Goal: Task Accomplishment & Management: Use online tool/utility

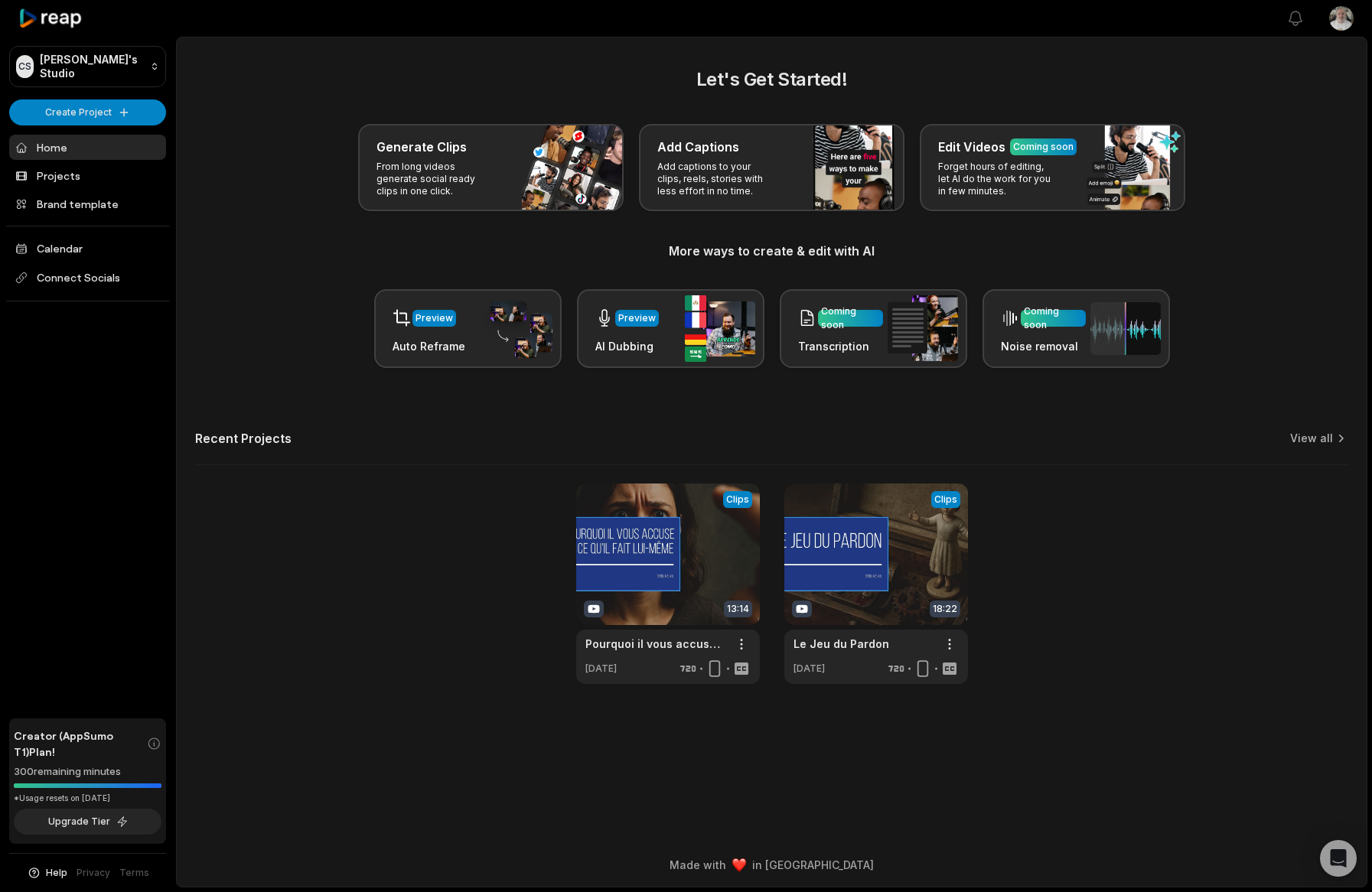
drag, startPoint x: 925, startPoint y: 551, endPoint x: 1087, endPoint y: 501, distance: 169.5
click at [1087, 501] on div "View Clips Clips 13:14 Pourquoi il vous accuse de ce qu'il fait lui-même Open o…" at bounding box center [771, 584] width 1153 height 200
click at [951, 641] on html "CS Cyril's Studio Create Project Home Projects Brand template Calendar Connect …" at bounding box center [686, 446] width 1372 height 892
click at [911, 702] on span "Delete" at bounding box center [904, 698] width 34 height 16
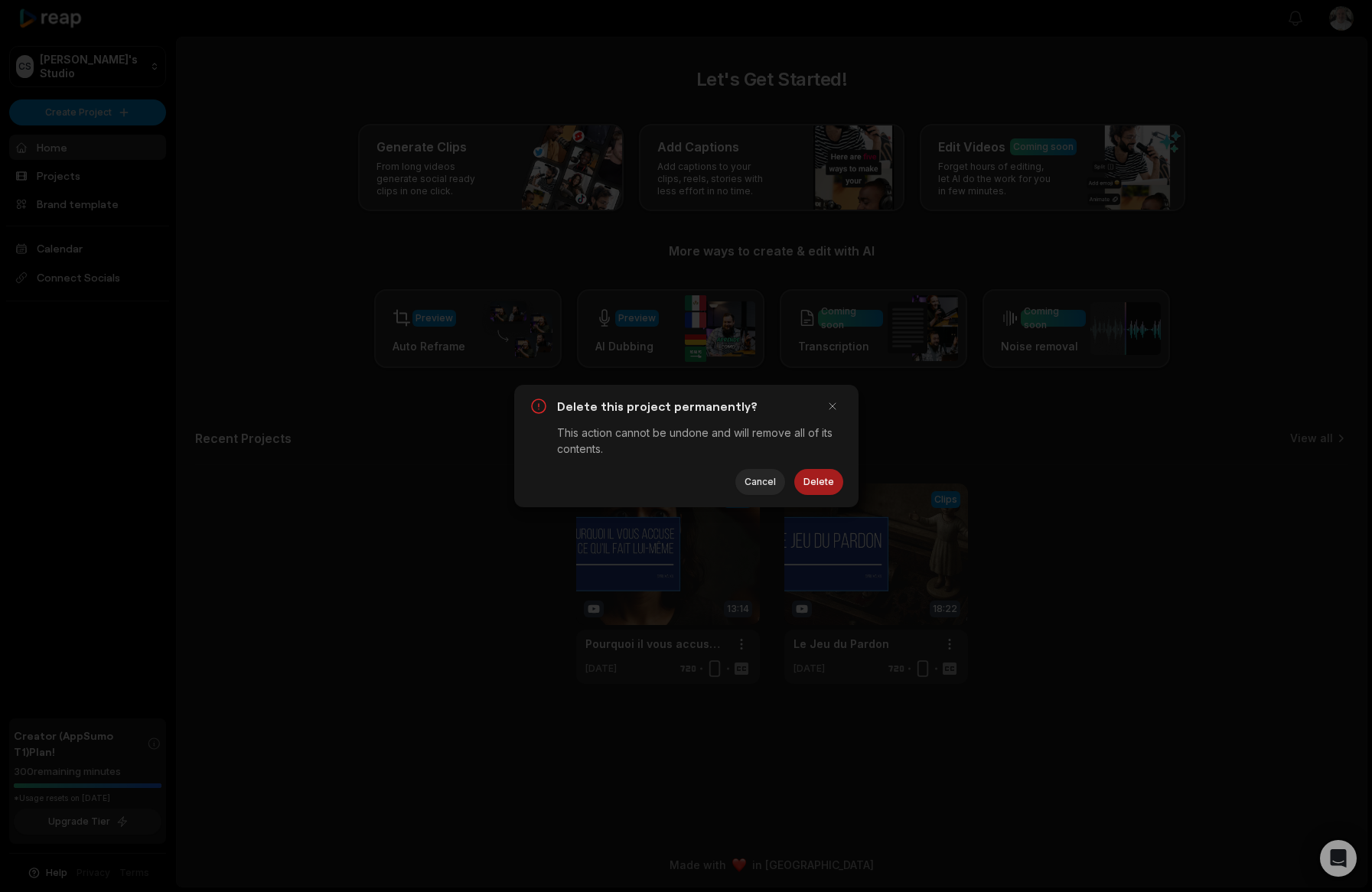
click at [826, 486] on button "Delete" at bounding box center [819, 482] width 49 height 26
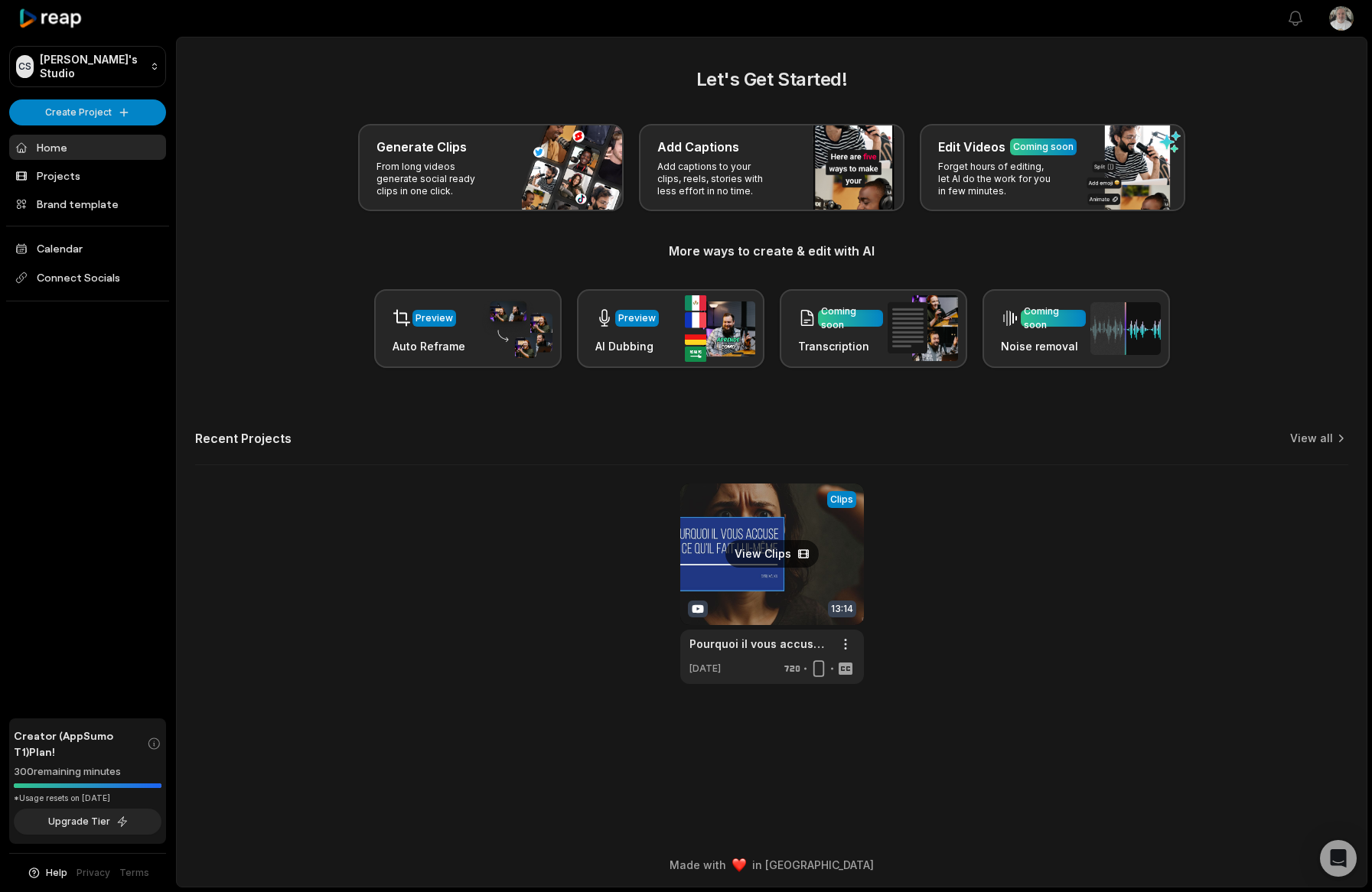
click at [833, 565] on link at bounding box center [772, 584] width 184 height 200
click at [122, 103] on html "CS Cyril's Studio Create Project Home Projects Brand template Calendar Connect …" at bounding box center [686, 446] width 1372 height 892
click at [83, 139] on link "Create Clips" at bounding box center [87, 143] width 149 height 25
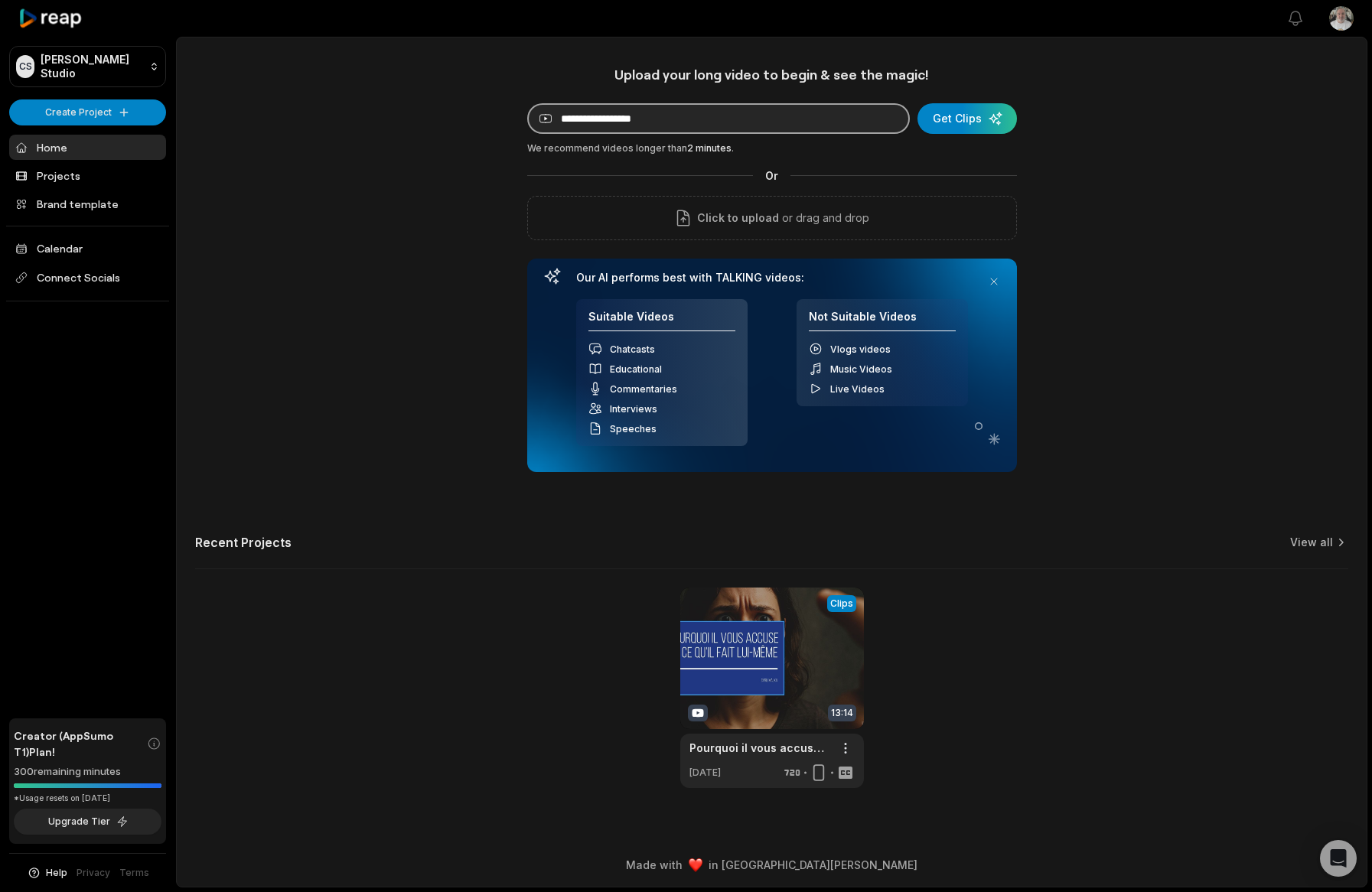
click at [568, 114] on input at bounding box center [718, 118] width 382 height 31
paste input "**********"
type input "**********"
click at [957, 119] on div "submit" at bounding box center [968, 118] width 100 height 31
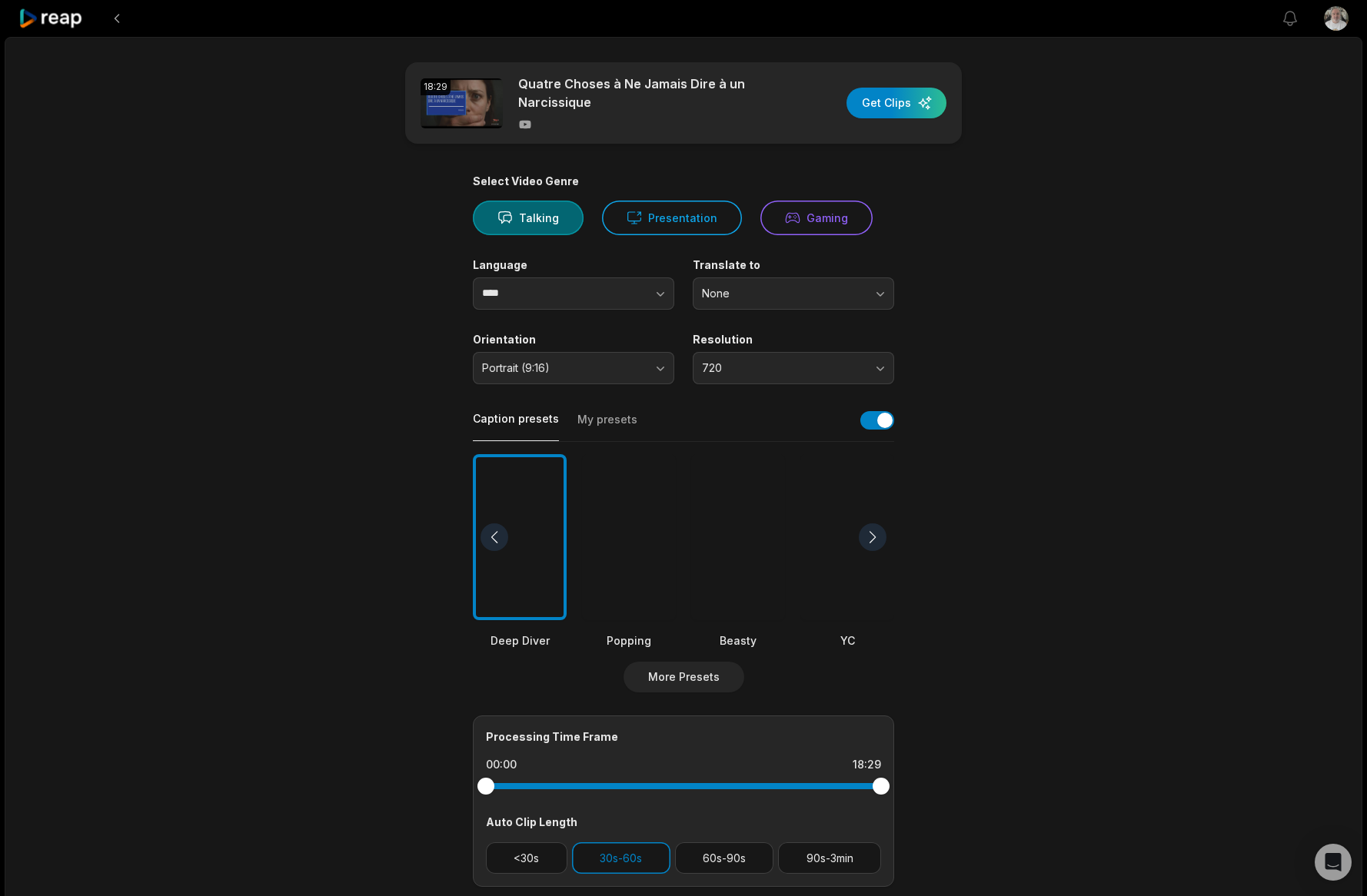
click at [610, 539] on div at bounding box center [628, 538] width 94 height 167
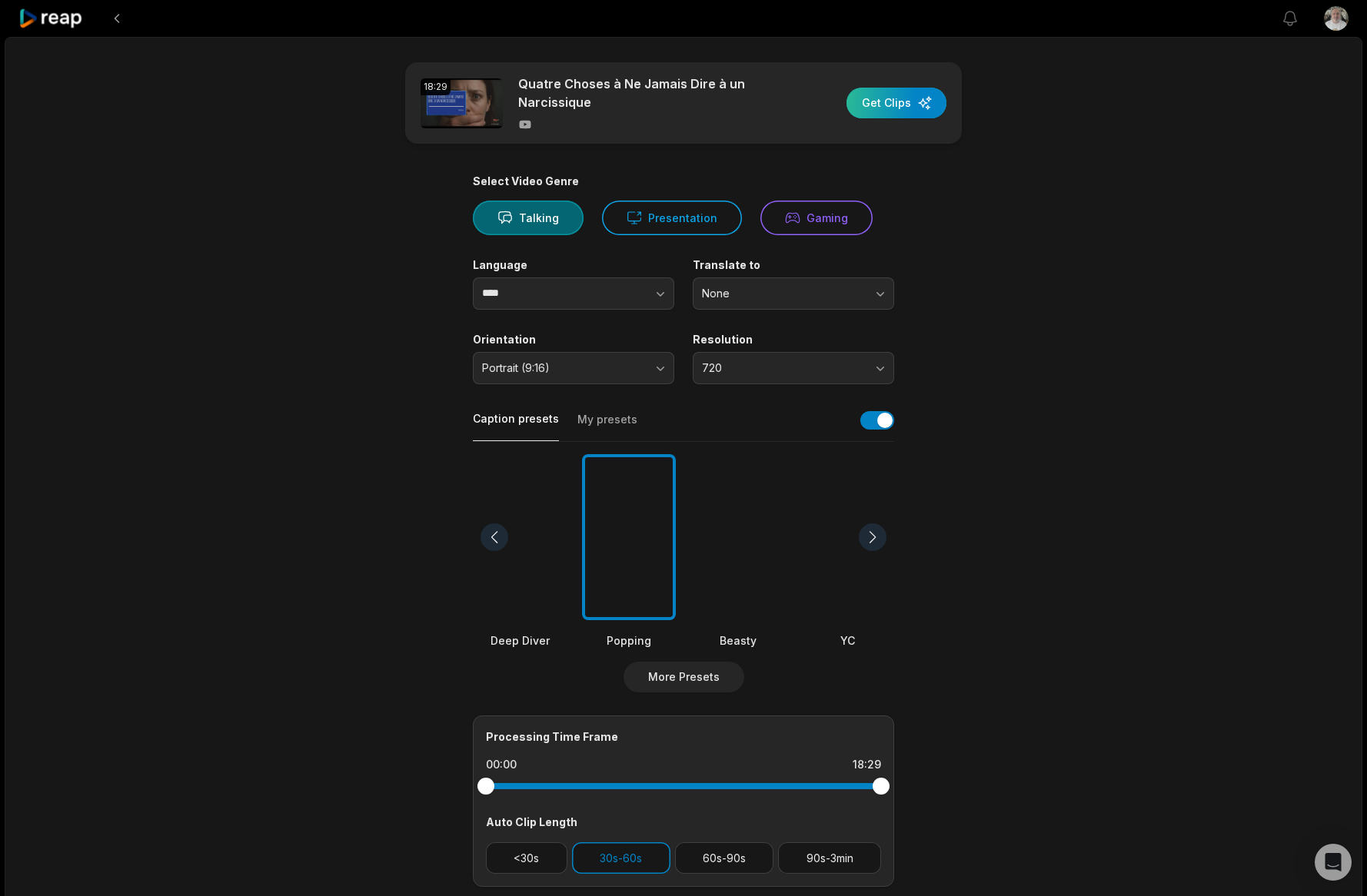
click at [894, 95] on div "button" at bounding box center [896, 103] width 100 height 31
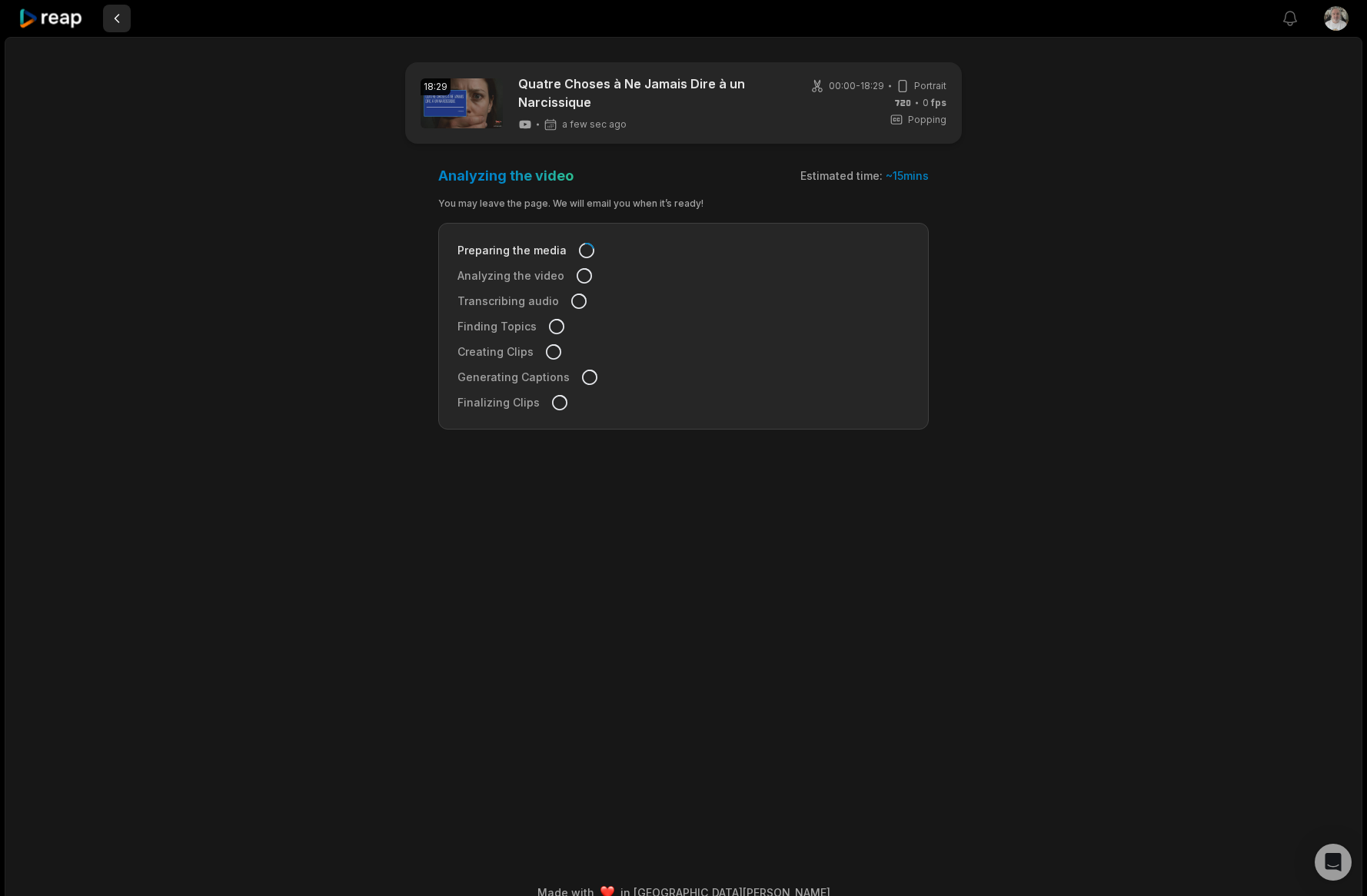
click at [110, 15] on button at bounding box center [116, 19] width 28 height 27
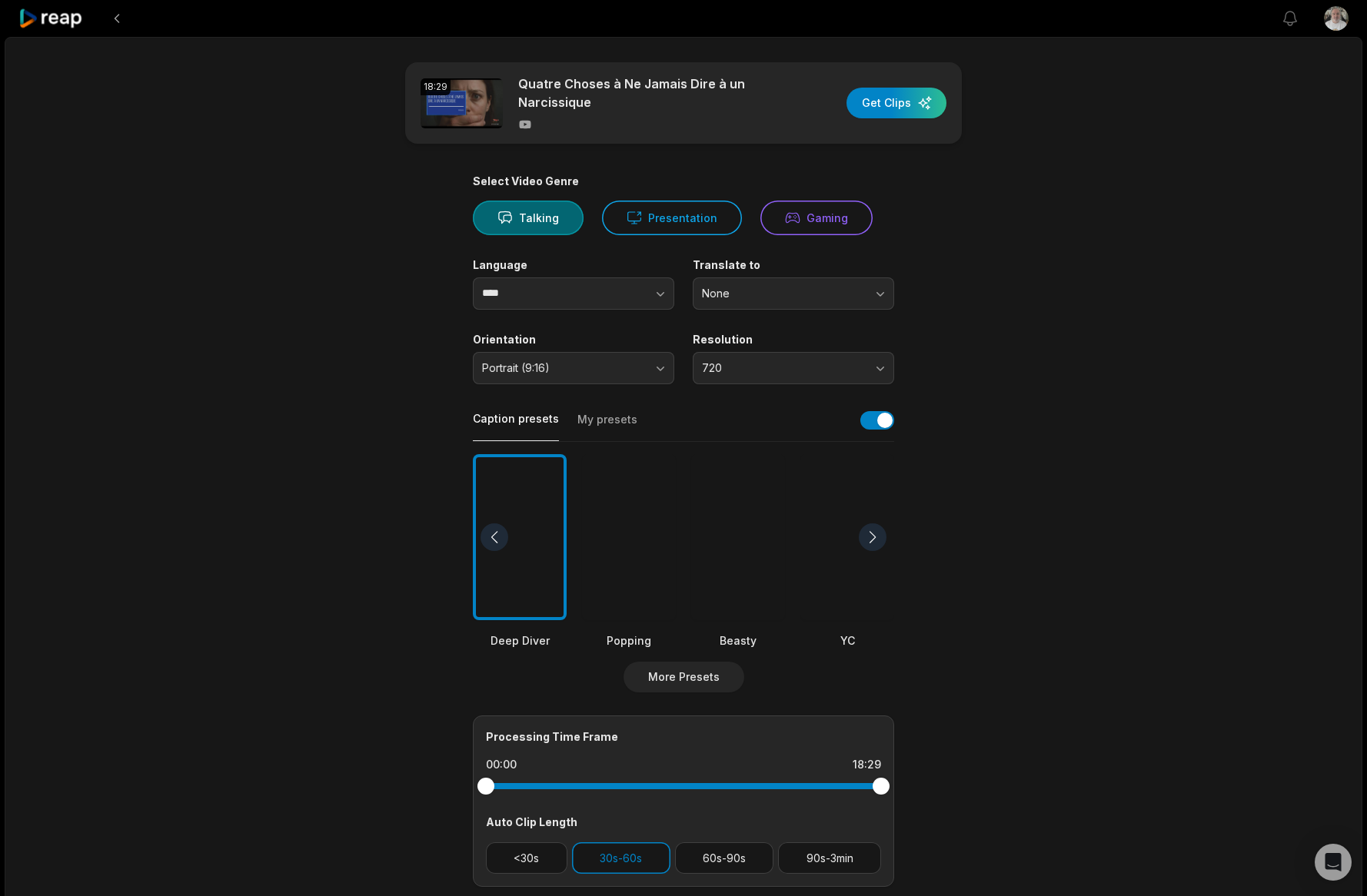
click at [56, 26] on icon at bounding box center [51, 19] width 66 height 21
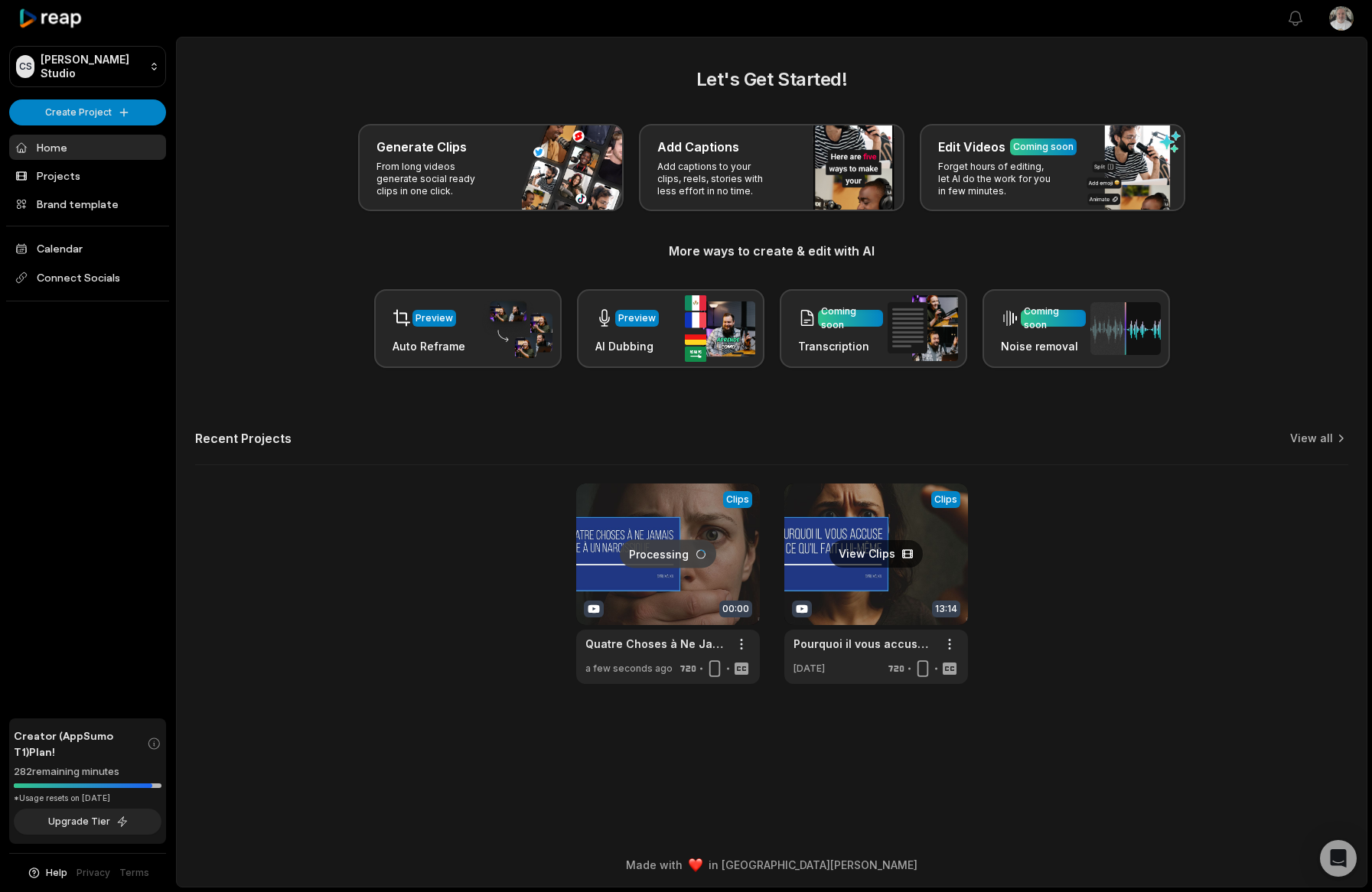
click at [882, 588] on link at bounding box center [876, 584] width 184 height 200
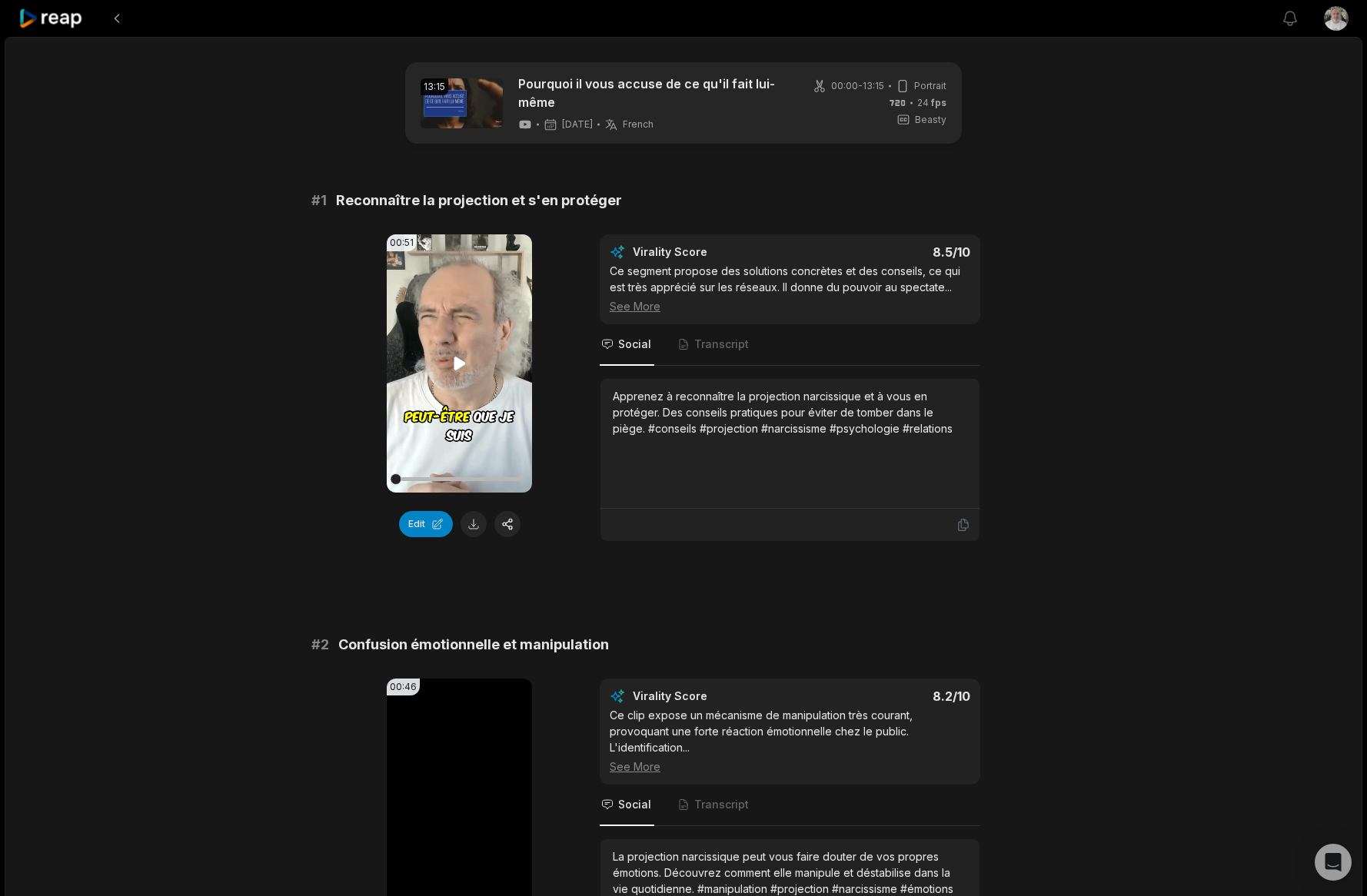
click at [473, 391] on video "Your browser does not support mp4 format." at bounding box center [459, 363] width 146 height 258
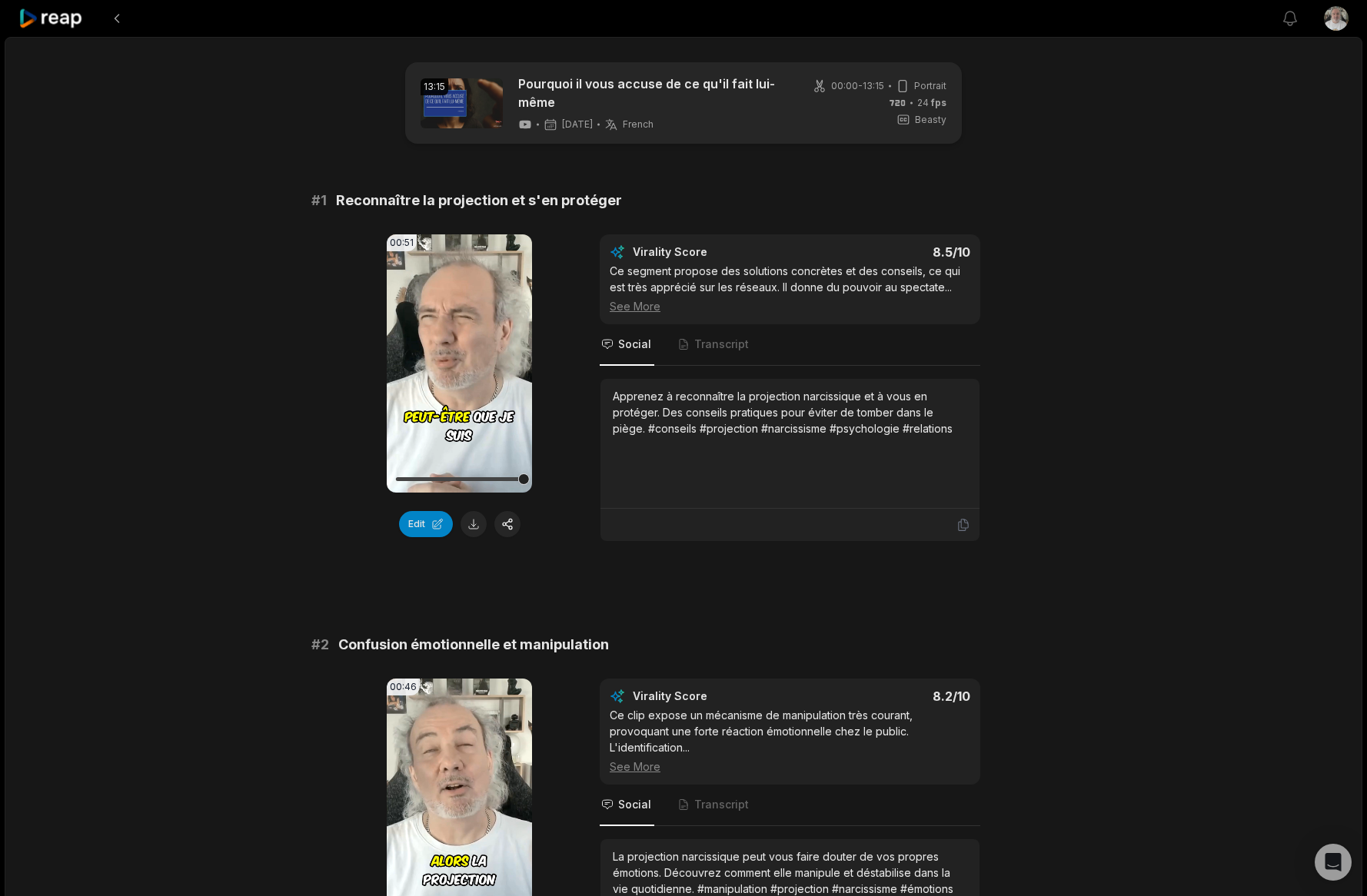
click at [657, 420] on div "Apprenez à reconnaître la projection narcissique et à vous en protéger. Des con…" at bounding box center [789, 412] width 354 height 49
click at [468, 522] on button at bounding box center [473, 524] width 26 height 26
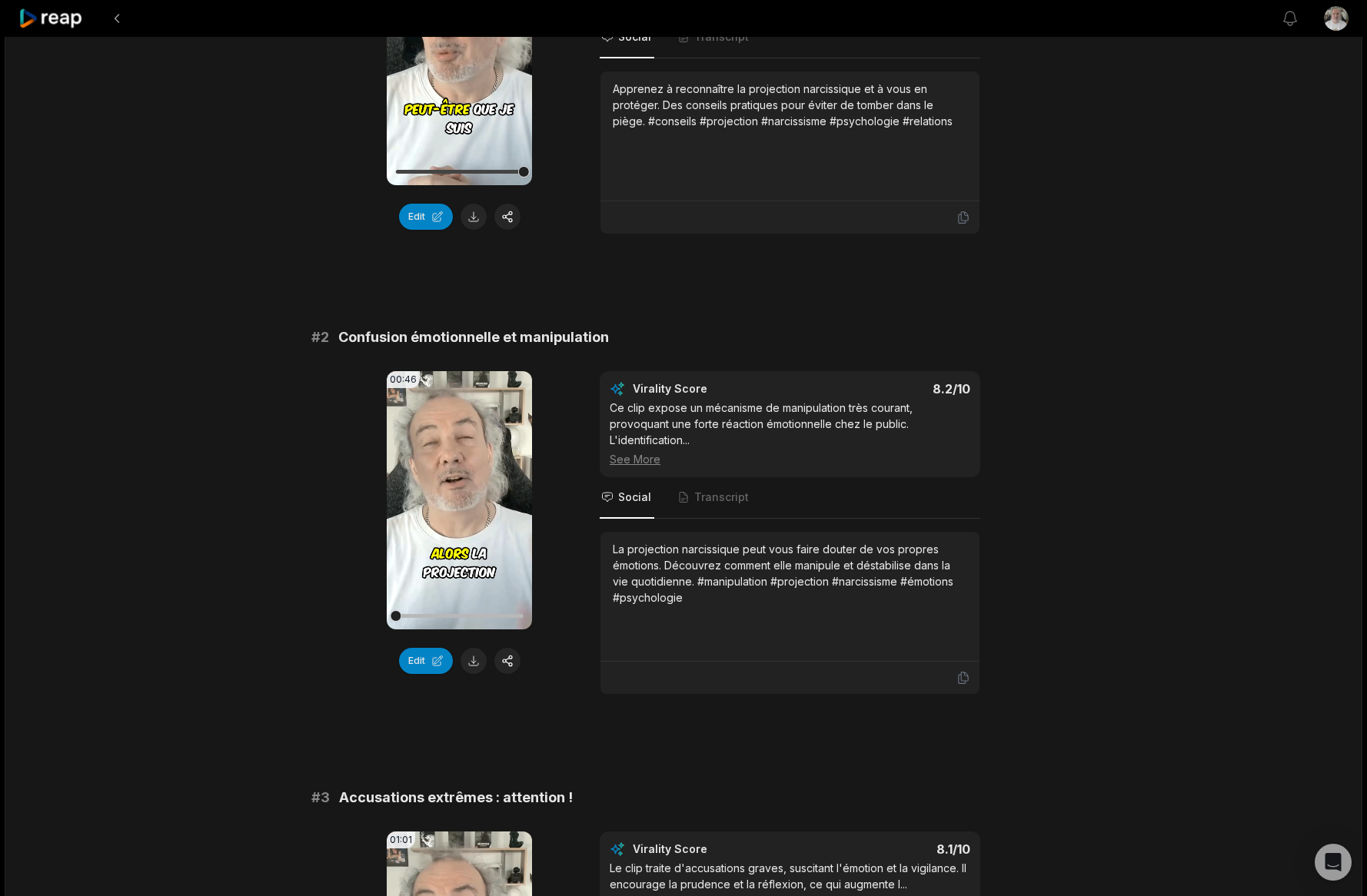
scroll to position [384, 0]
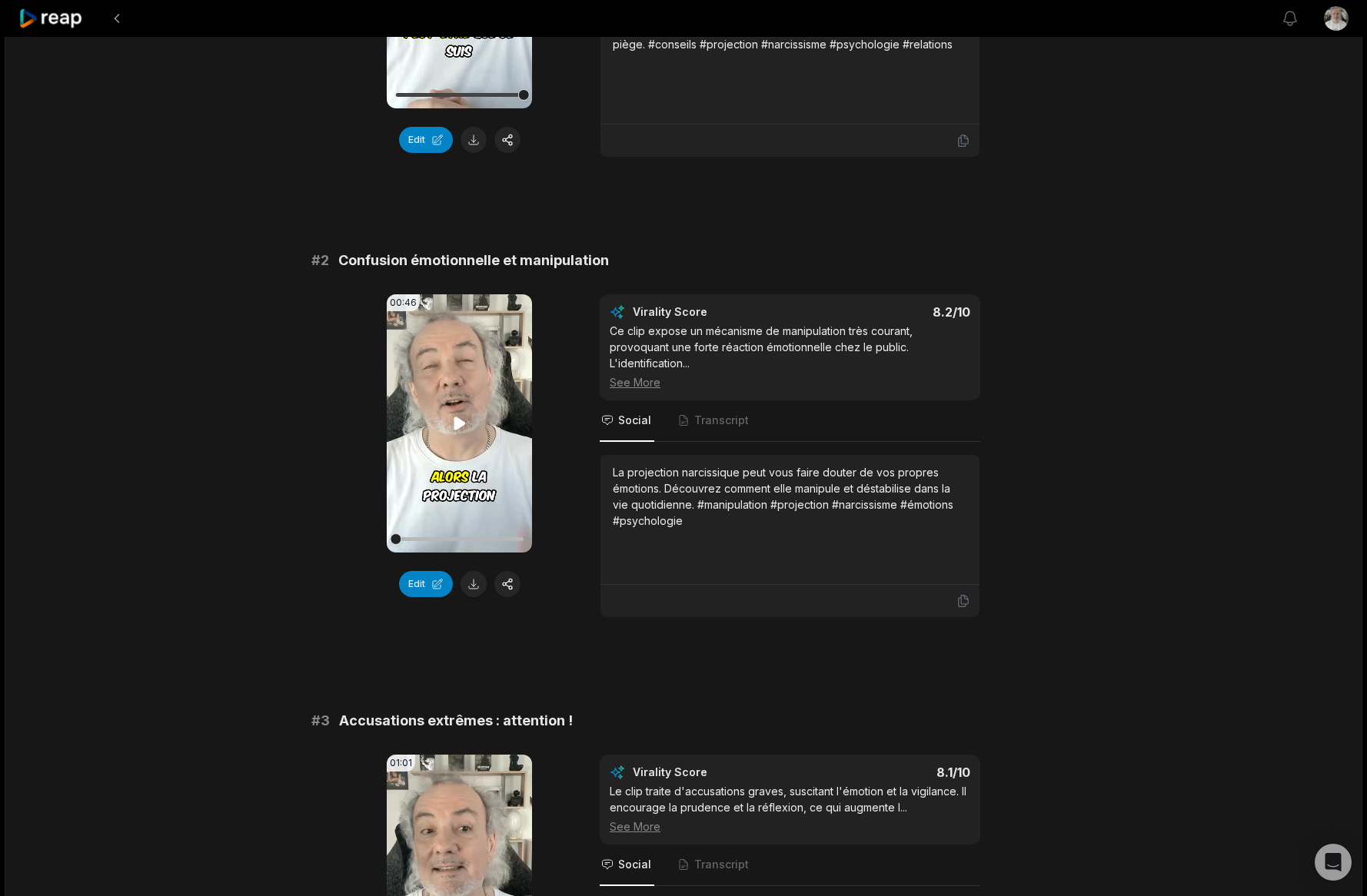
click at [416, 370] on video "Your browser does not support mp4 format." at bounding box center [459, 423] width 146 height 258
click at [411, 542] on div at bounding box center [459, 539] width 128 height 27
click at [406, 540] on div at bounding box center [459, 539] width 128 height 4
click at [502, 585] on button "button" at bounding box center [507, 584] width 26 height 26
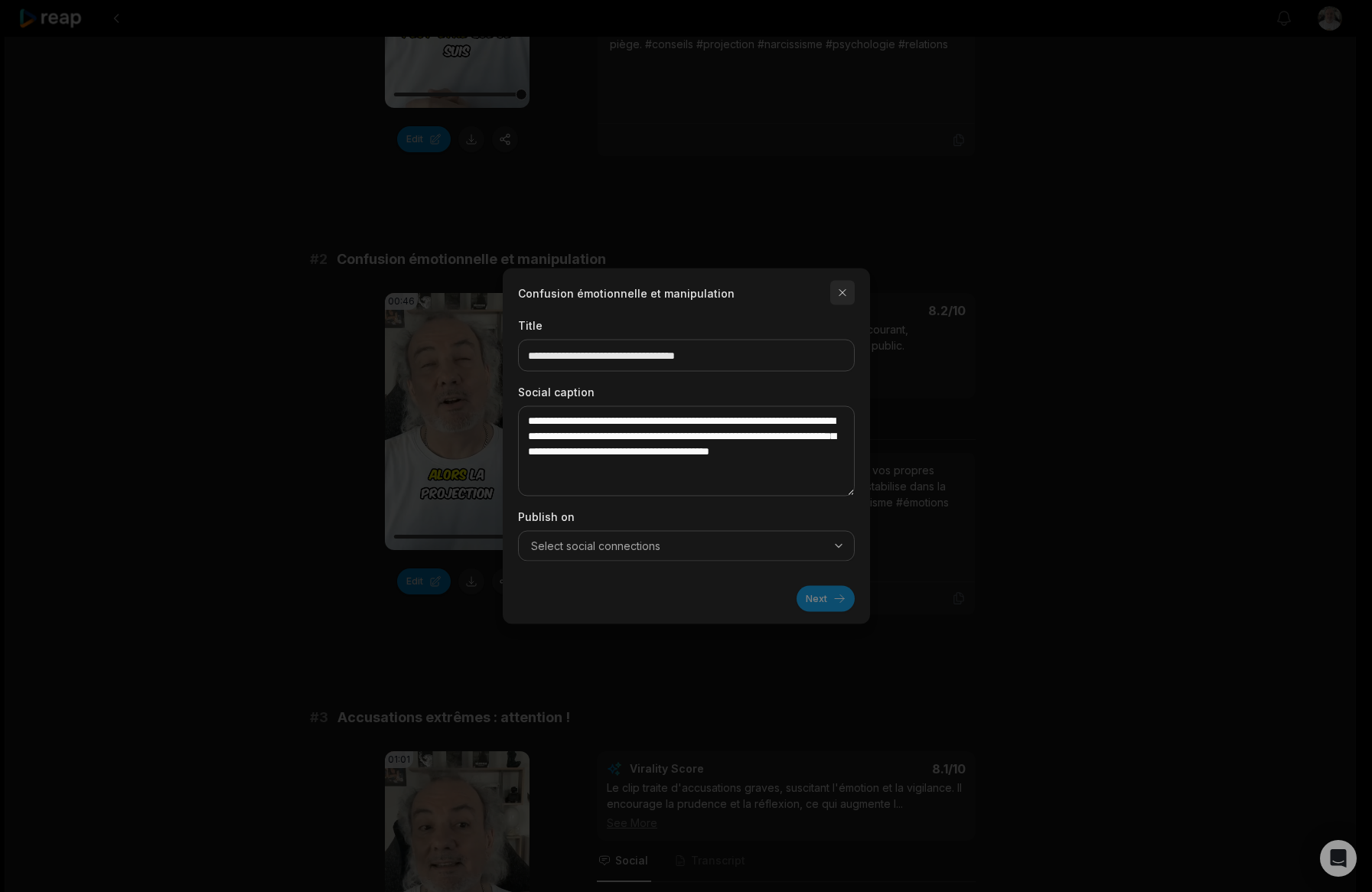
click at [837, 296] on button "button" at bounding box center [842, 293] width 24 height 24
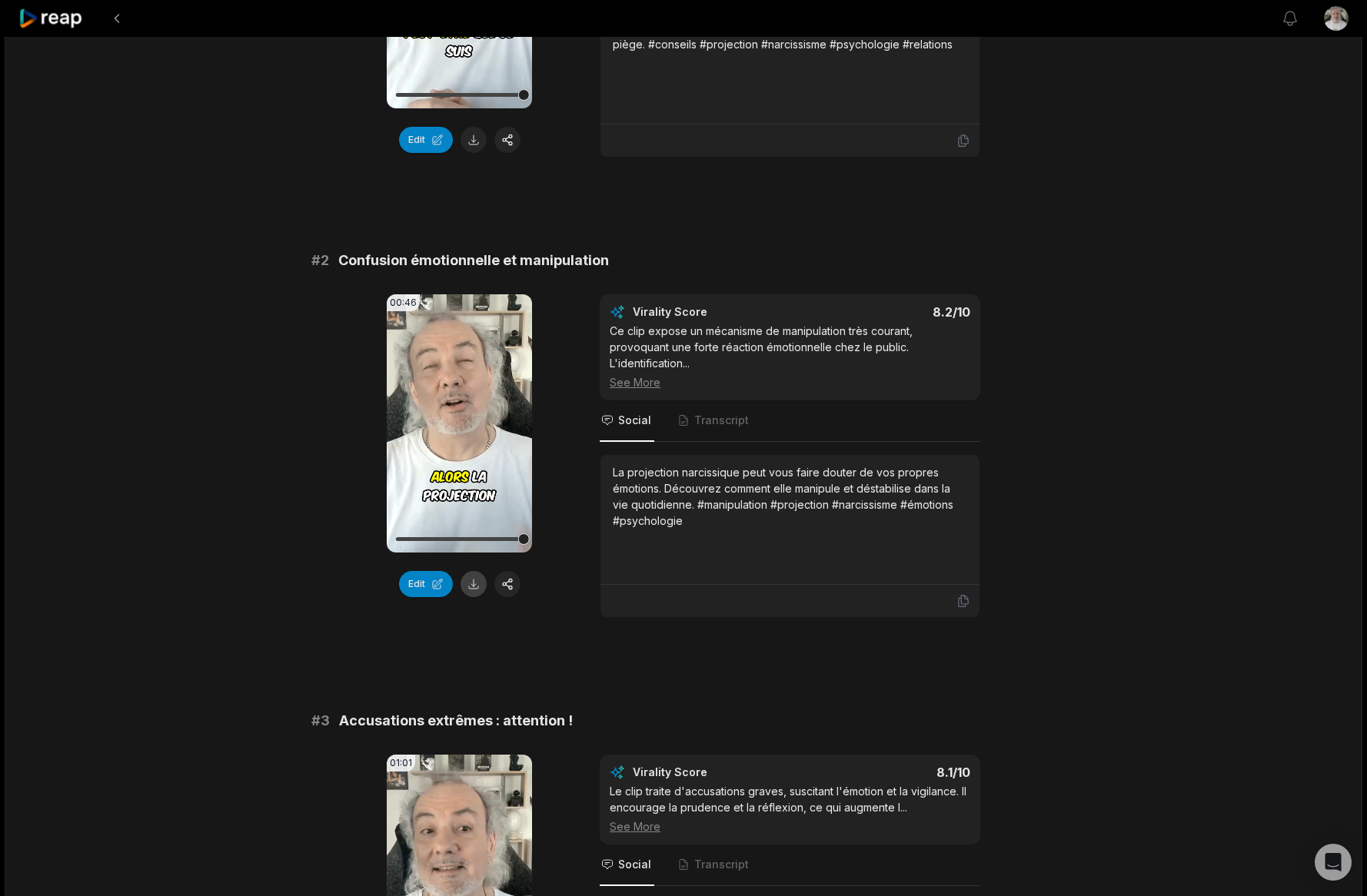
click at [473, 579] on button at bounding box center [473, 584] width 26 height 26
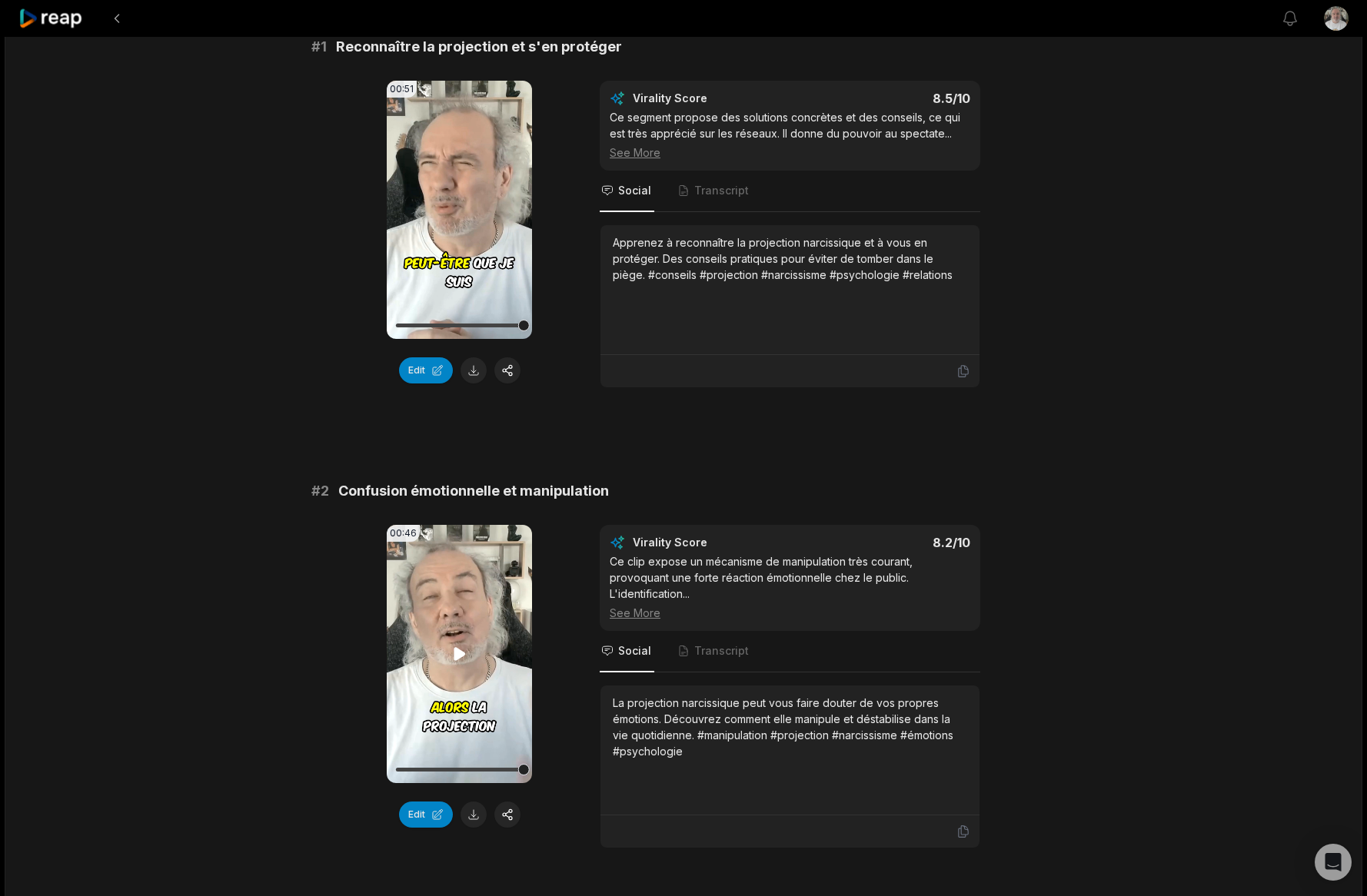
scroll to position [230, 0]
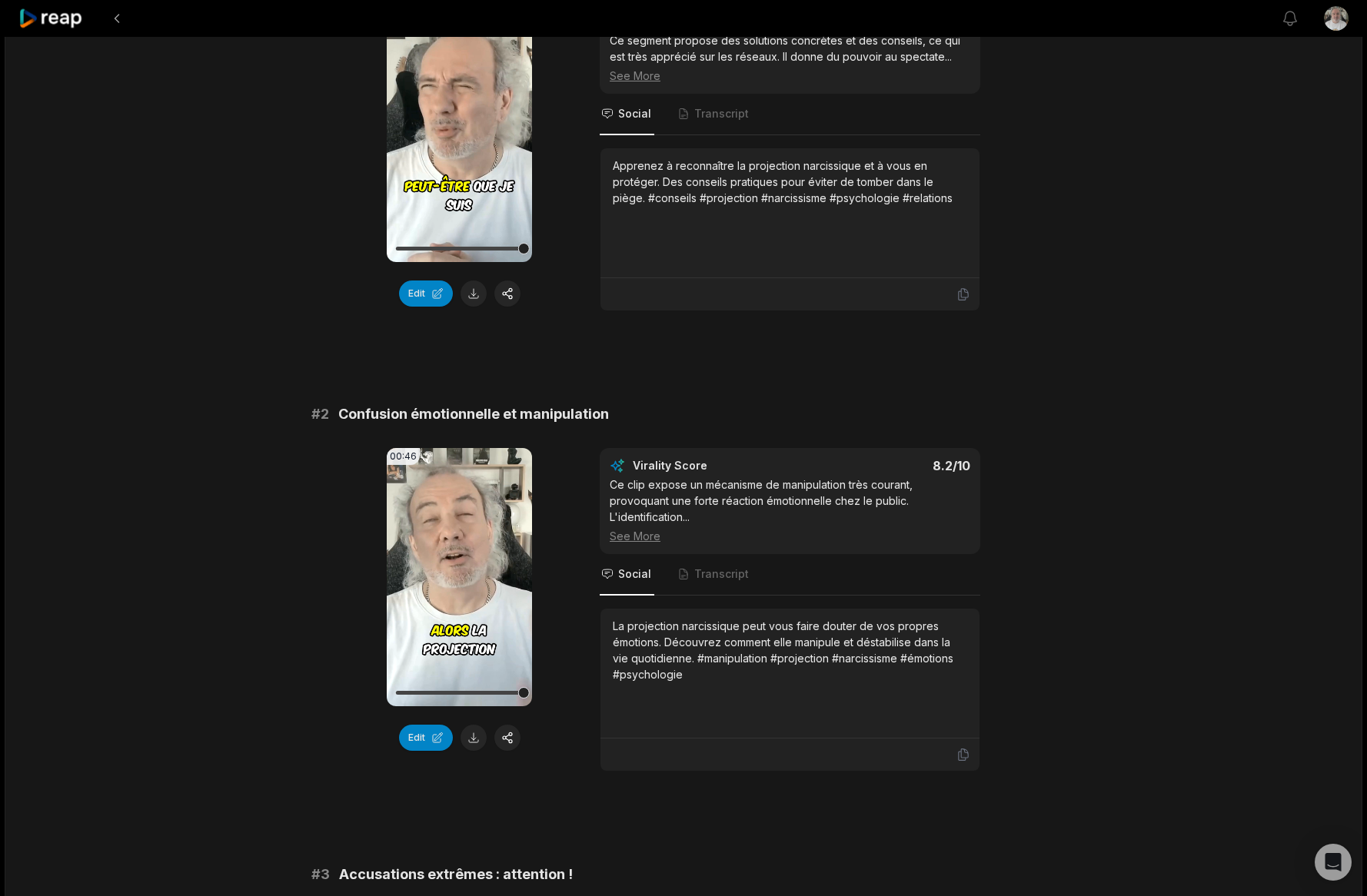
click at [726, 687] on div "La projection narcissique peut vous faire douter de vos propres émotions. Décou…" at bounding box center [789, 673] width 354 height 111
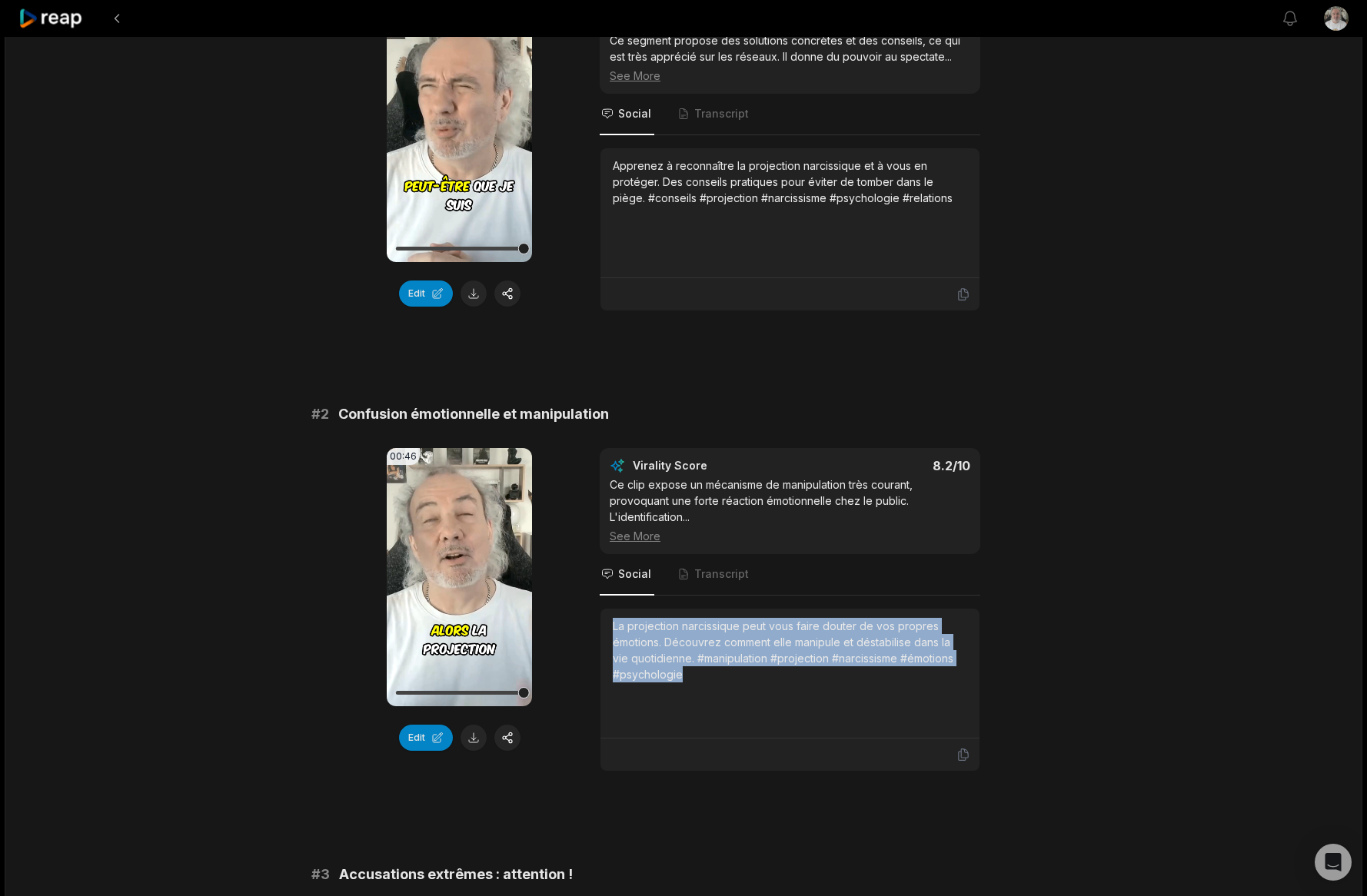
drag, startPoint x: 696, startPoint y: 677, endPoint x: 594, endPoint y: 626, distance: 114.0
click at [599, 629] on div "00:46 Your browser does not support mp4 format. Edit Virality Score 8.2 /10 Ce …" at bounding box center [684, 610] width 744 height 323
copy div "La projection narcissique peut vous faire douter de vos propres émotions. Décou…"
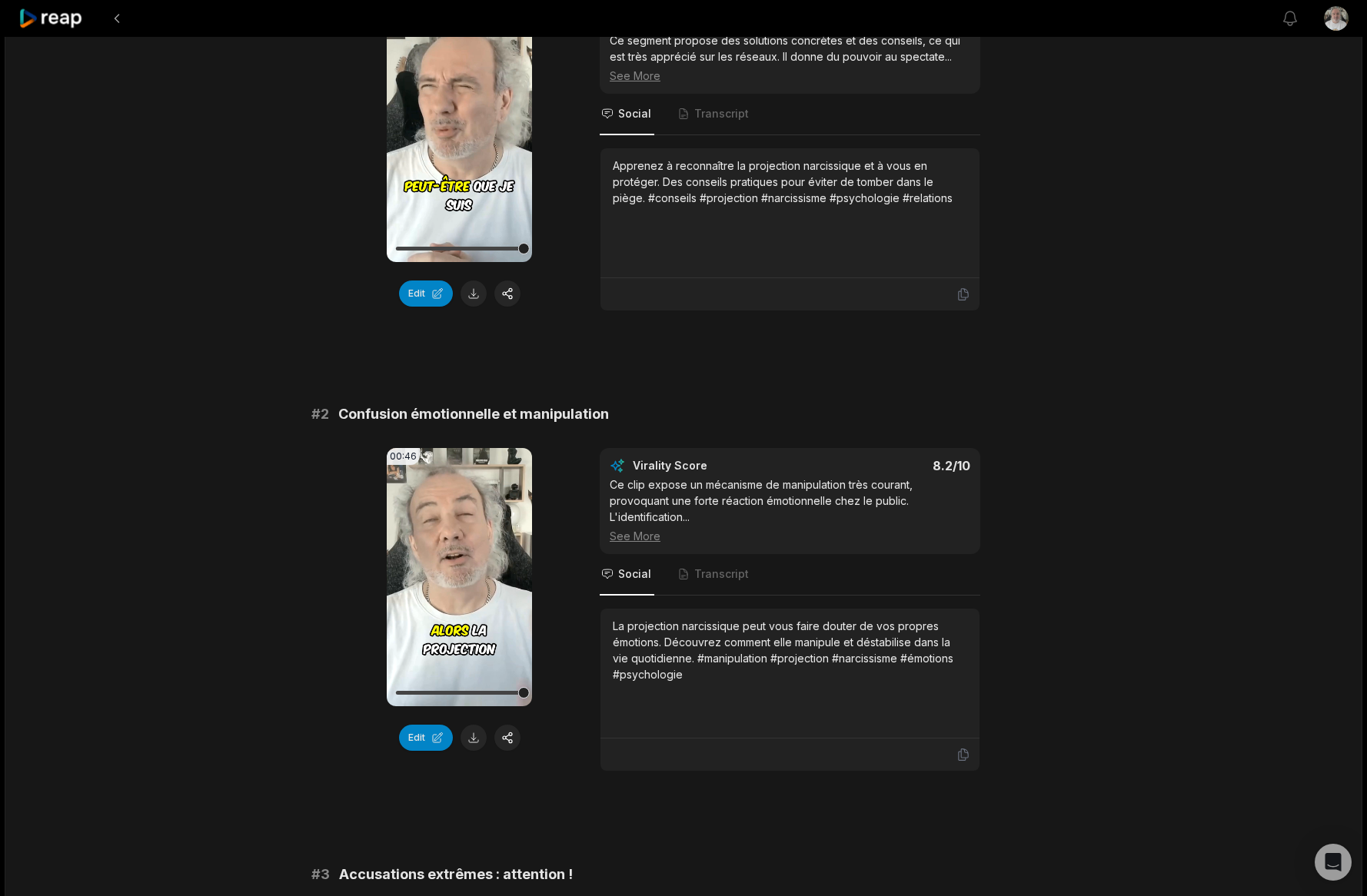
click at [706, 184] on div "Apprenez à reconnaître la projection narcissique et à vous en protéger. Des con…" at bounding box center [789, 182] width 354 height 49
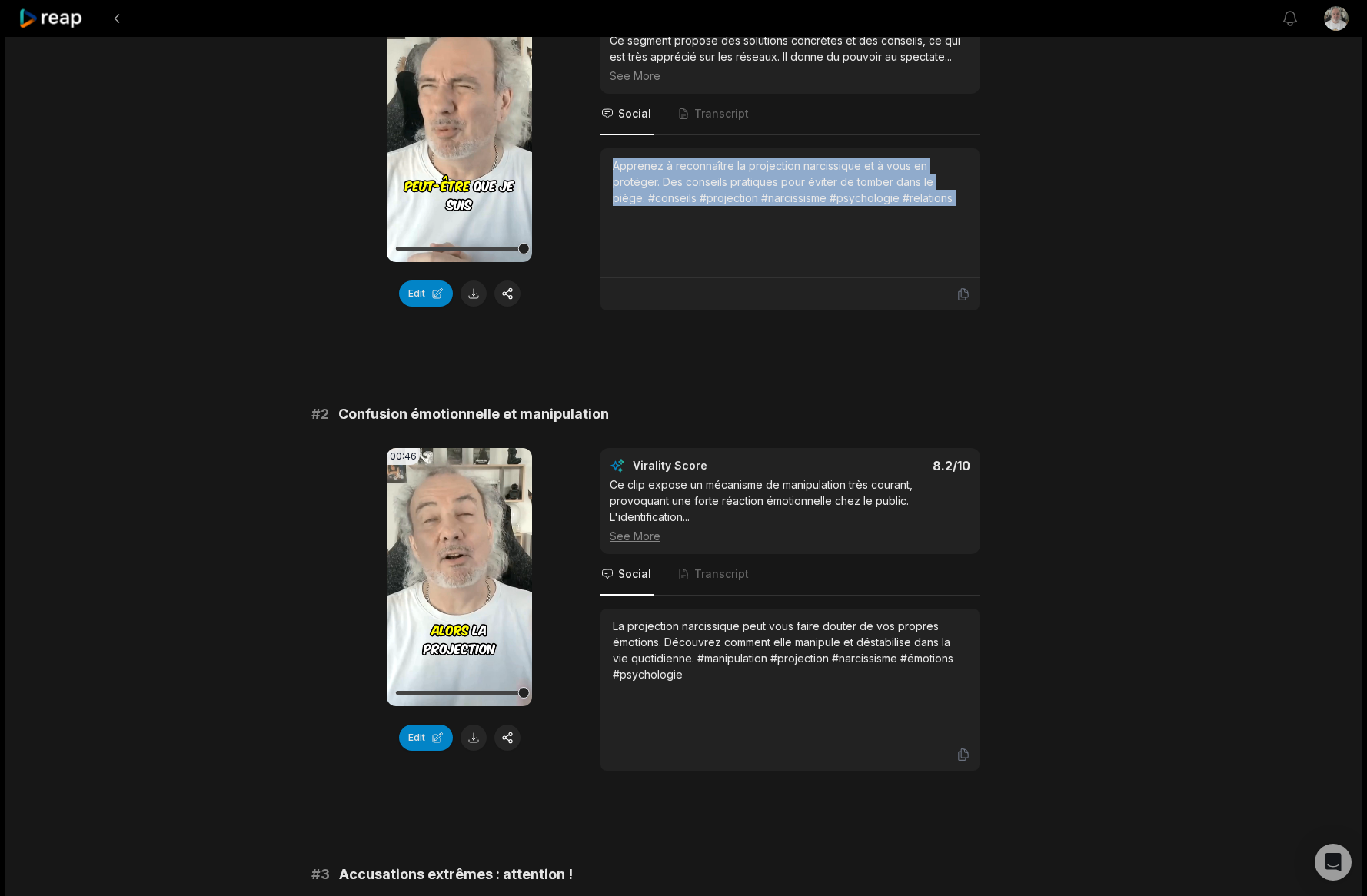
click at [706, 184] on div "Apprenez à reconnaître la projection narcissique et à vous en protéger. Des con…" at bounding box center [789, 182] width 354 height 49
copy div "Apprenez à reconnaître la projection narcissique et à vous en protéger. Des con…"
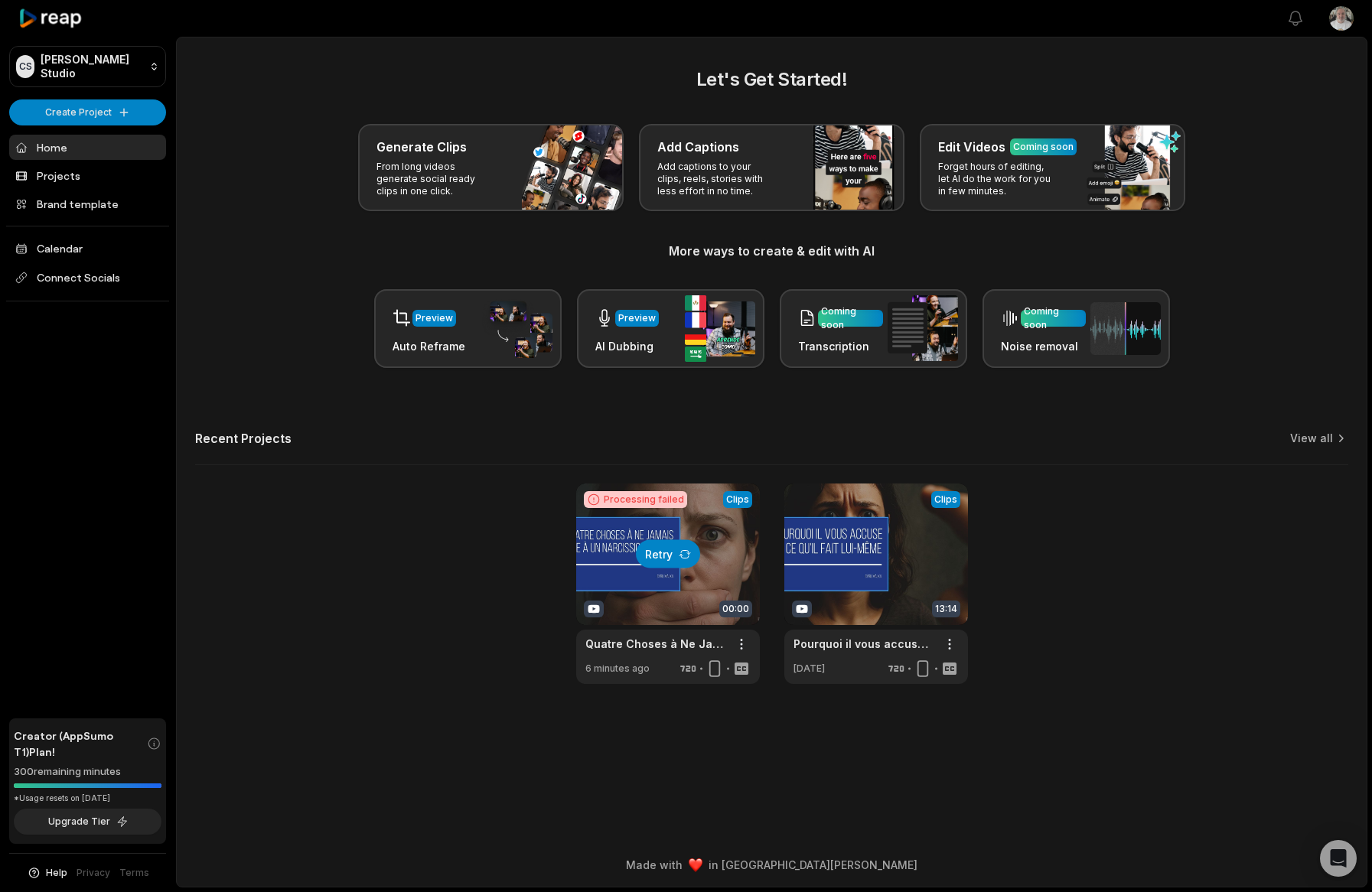
click at [672, 547] on button "Retry" at bounding box center [668, 554] width 64 height 28
click at [670, 553] on button "Retry" at bounding box center [668, 554] width 64 height 28
click at [951, 650] on html "CS Cyril's Studio Create Project Home Projects Brand template Calendar Connect …" at bounding box center [686, 446] width 1372 height 892
click at [914, 698] on span "Delete" at bounding box center [904, 698] width 34 height 16
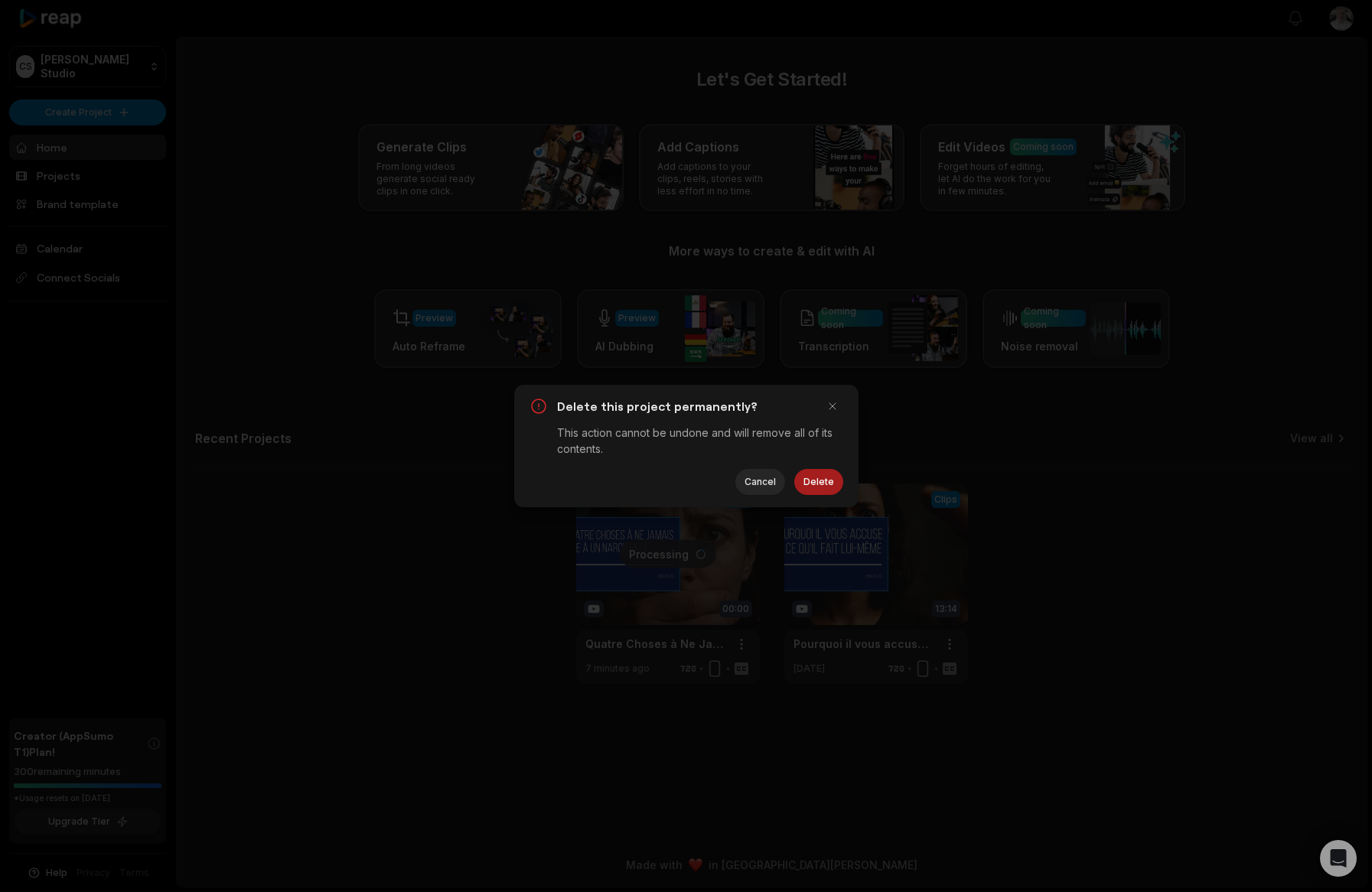
click at [826, 484] on button "Delete" at bounding box center [819, 482] width 49 height 26
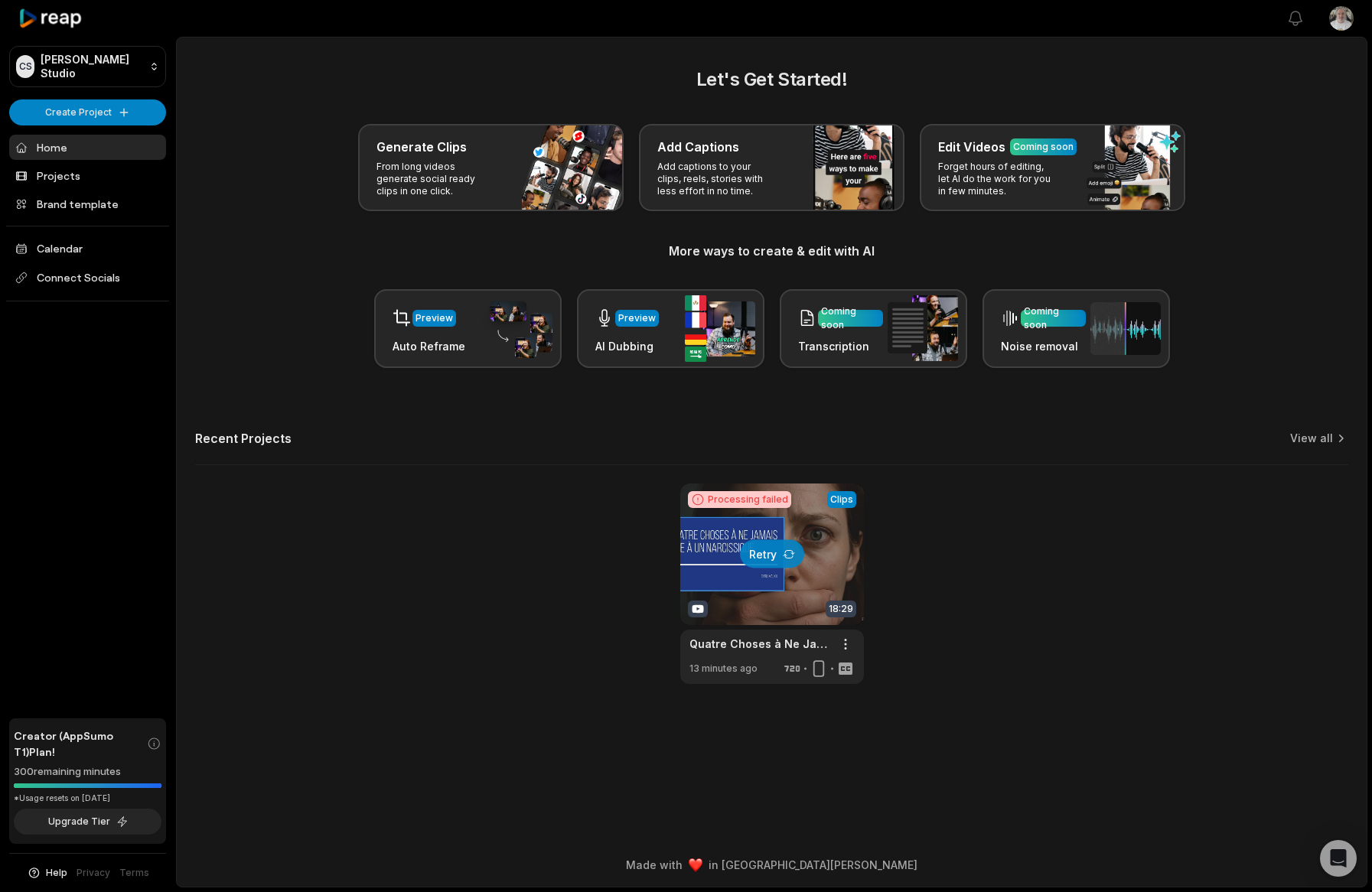
click at [754, 501] on div at bounding box center [772, 584] width 184 height 200
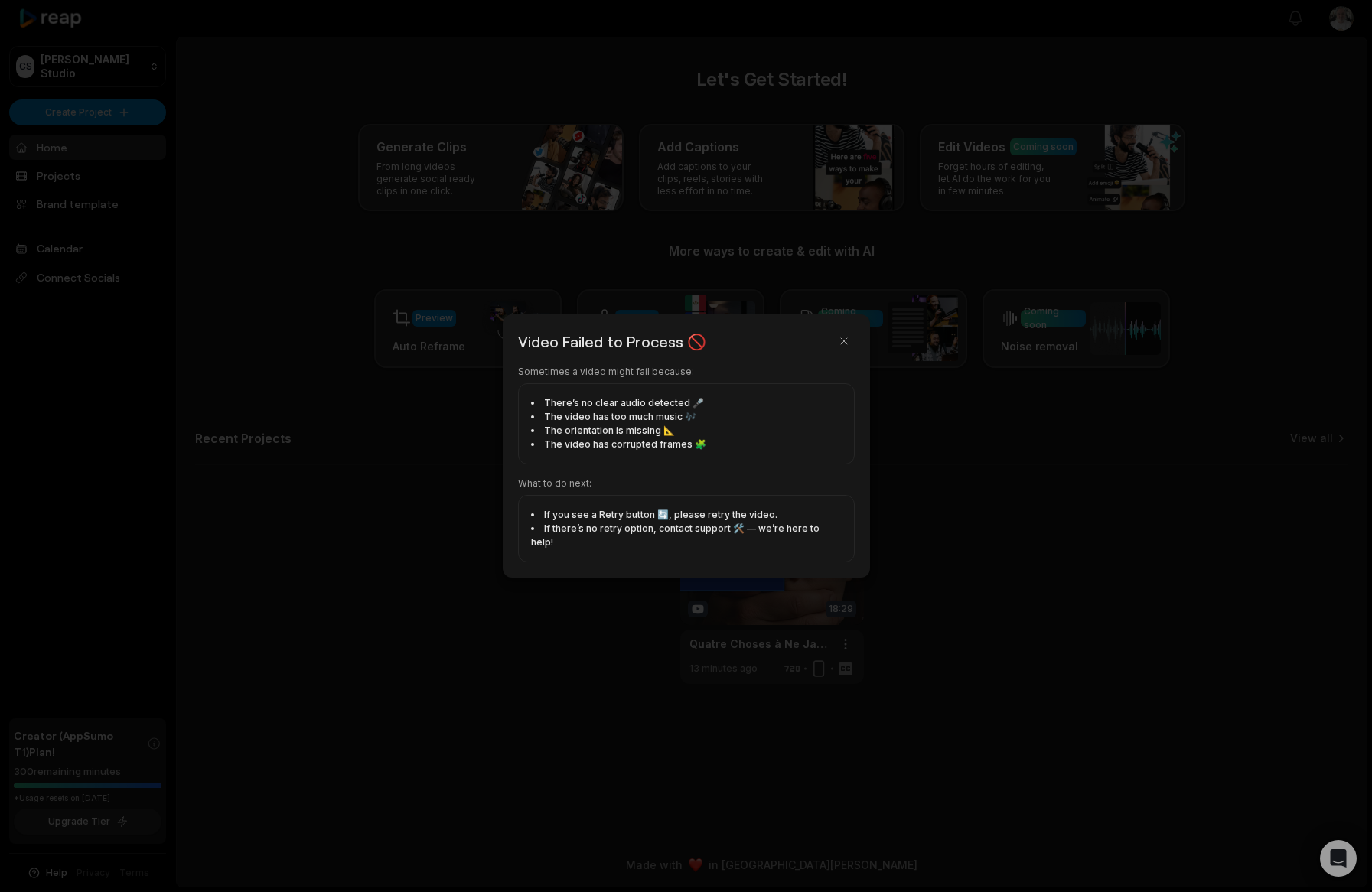
click at [930, 528] on div at bounding box center [686, 446] width 1372 height 892
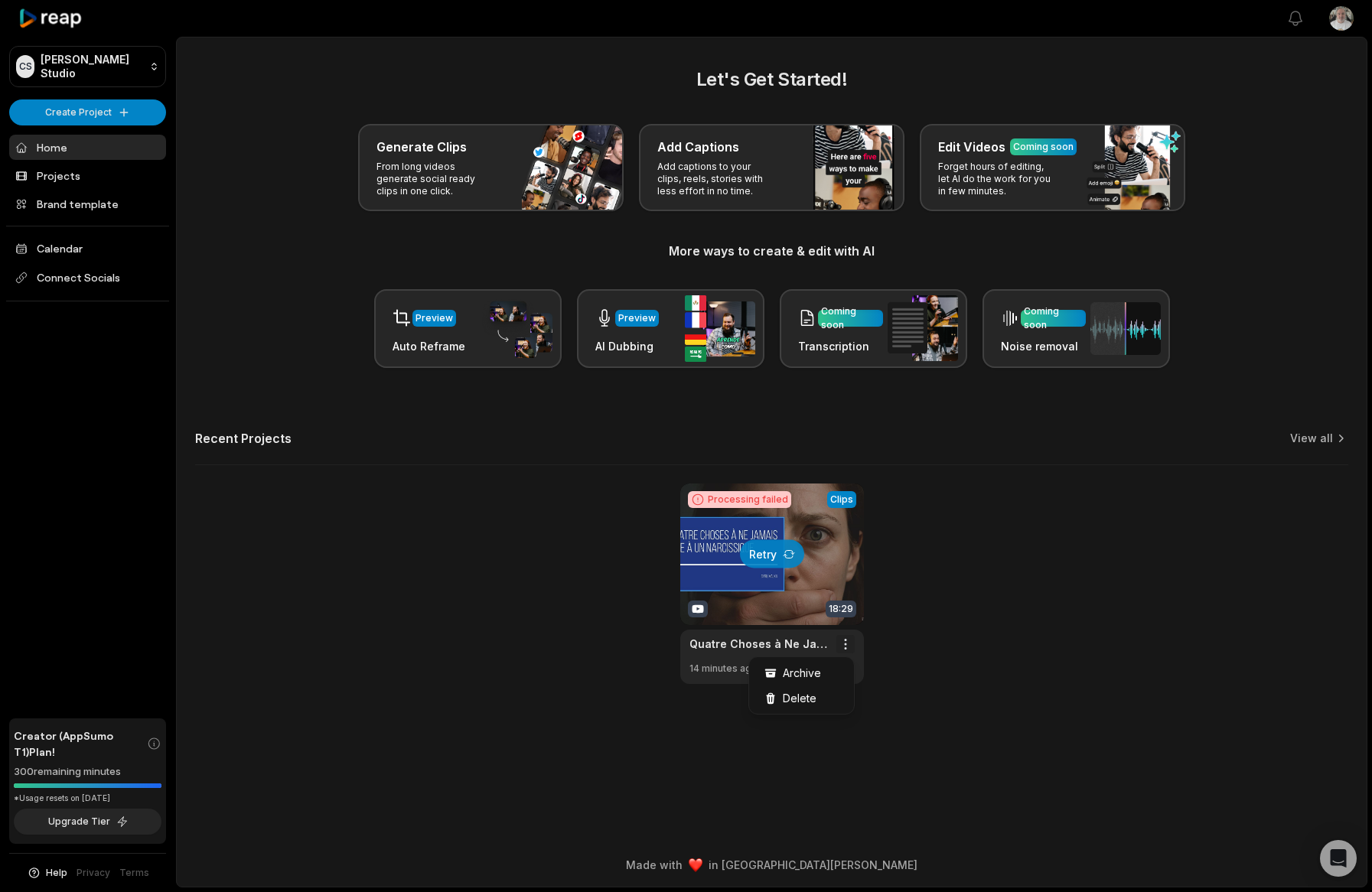
click at [847, 652] on html "CS Cyril's Studio Create Project Home Projects Brand template Calendar Connect …" at bounding box center [686, 446] width 1372 height 892
click at [827, 701] on div "Delete" at bounding box center [801, 698] width 99 height 25
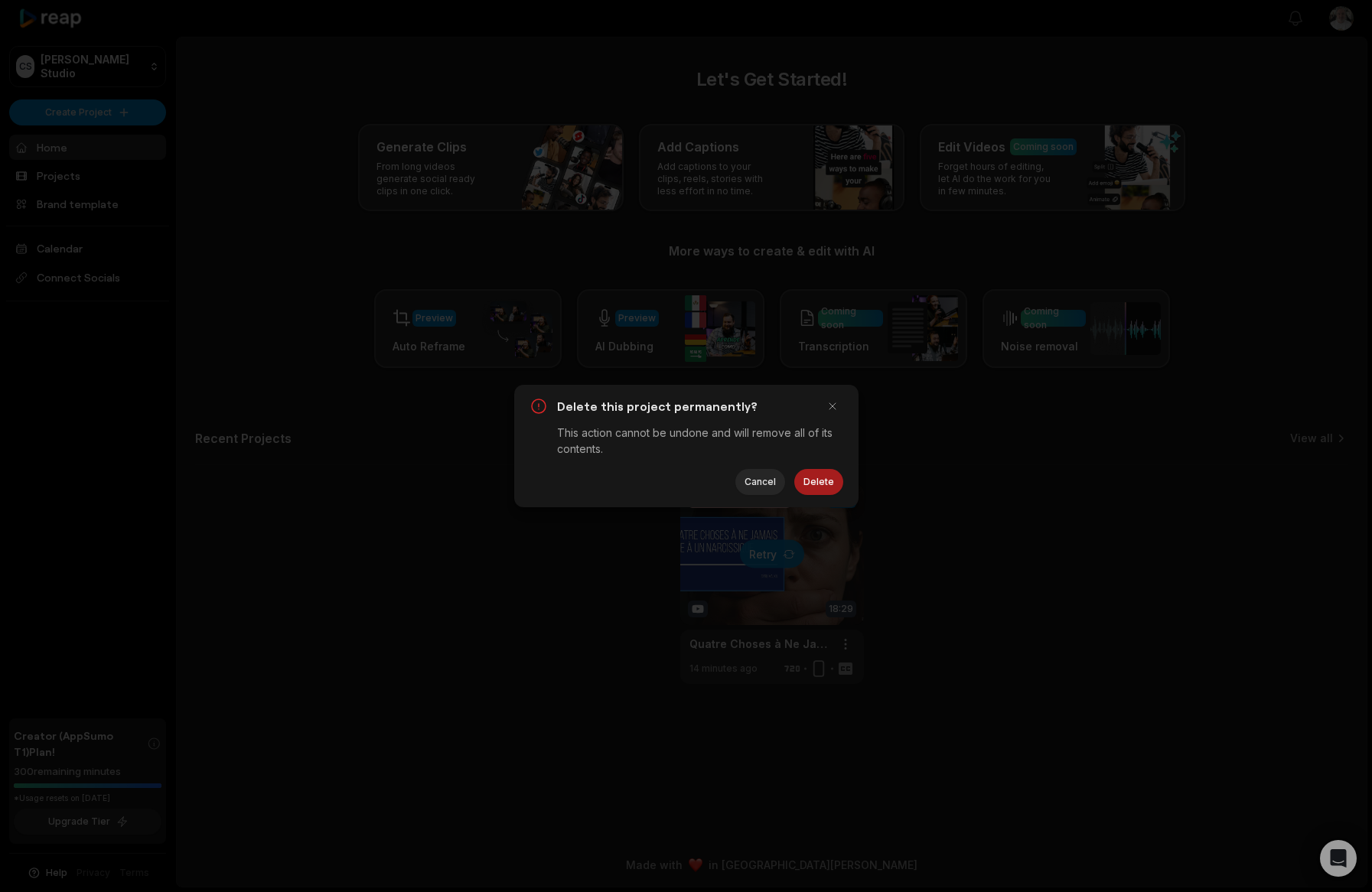
click at [822, 483] on button "Delete" at bounding box center [819, 482] width 49 height 26
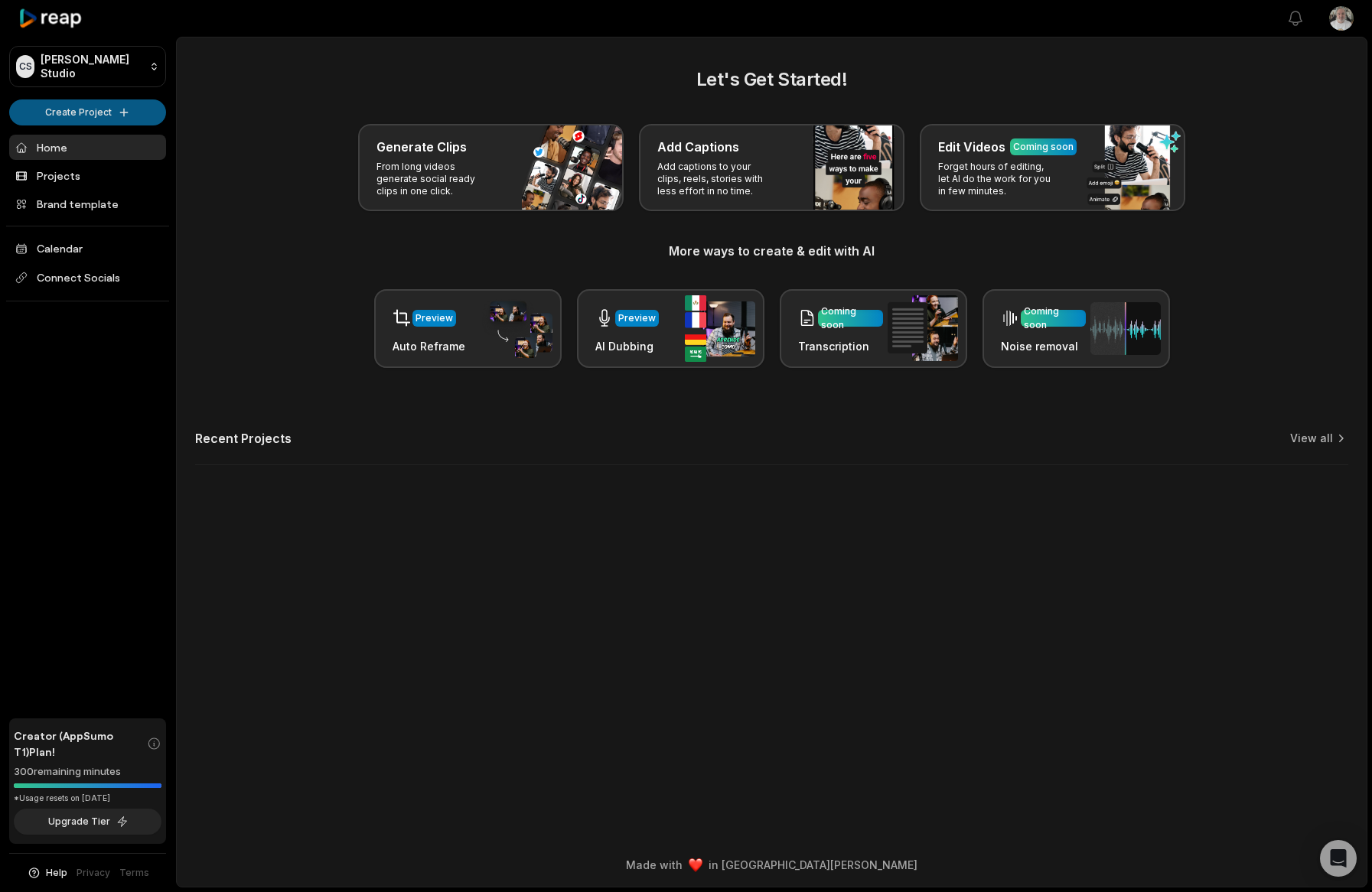
click at [120, 110] on html "CS Cyril's Studio Create Project Home Projects Brand template Calendar Connect …" at bounding box center [686, 446] width 1372 height 892
click at [93, 147] on link "Create Clips" at bounding box center [87, 143] width 149 height 25
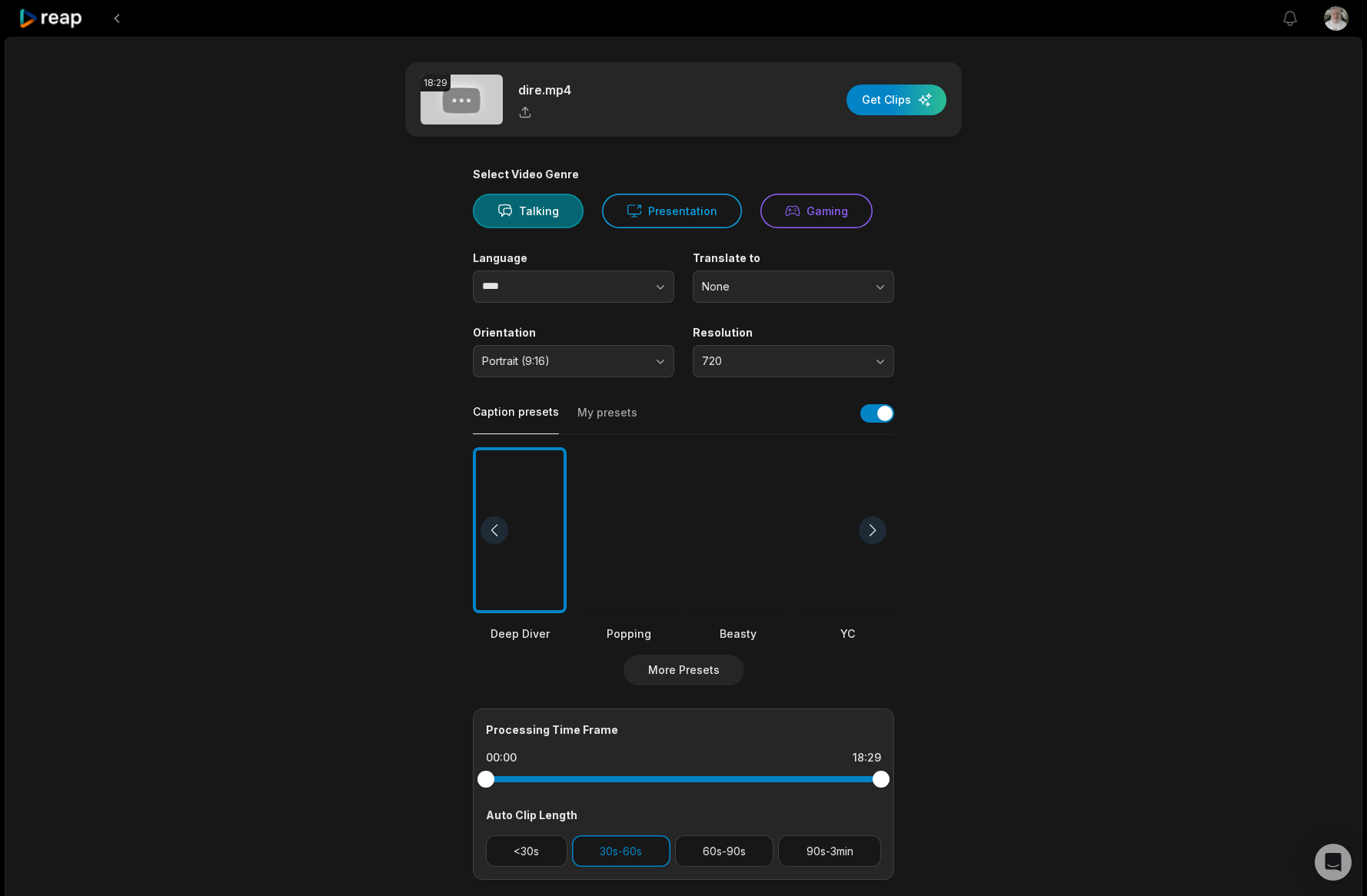
click at [611, 563] on div at bounding box center [628, 530] width 94 height 167
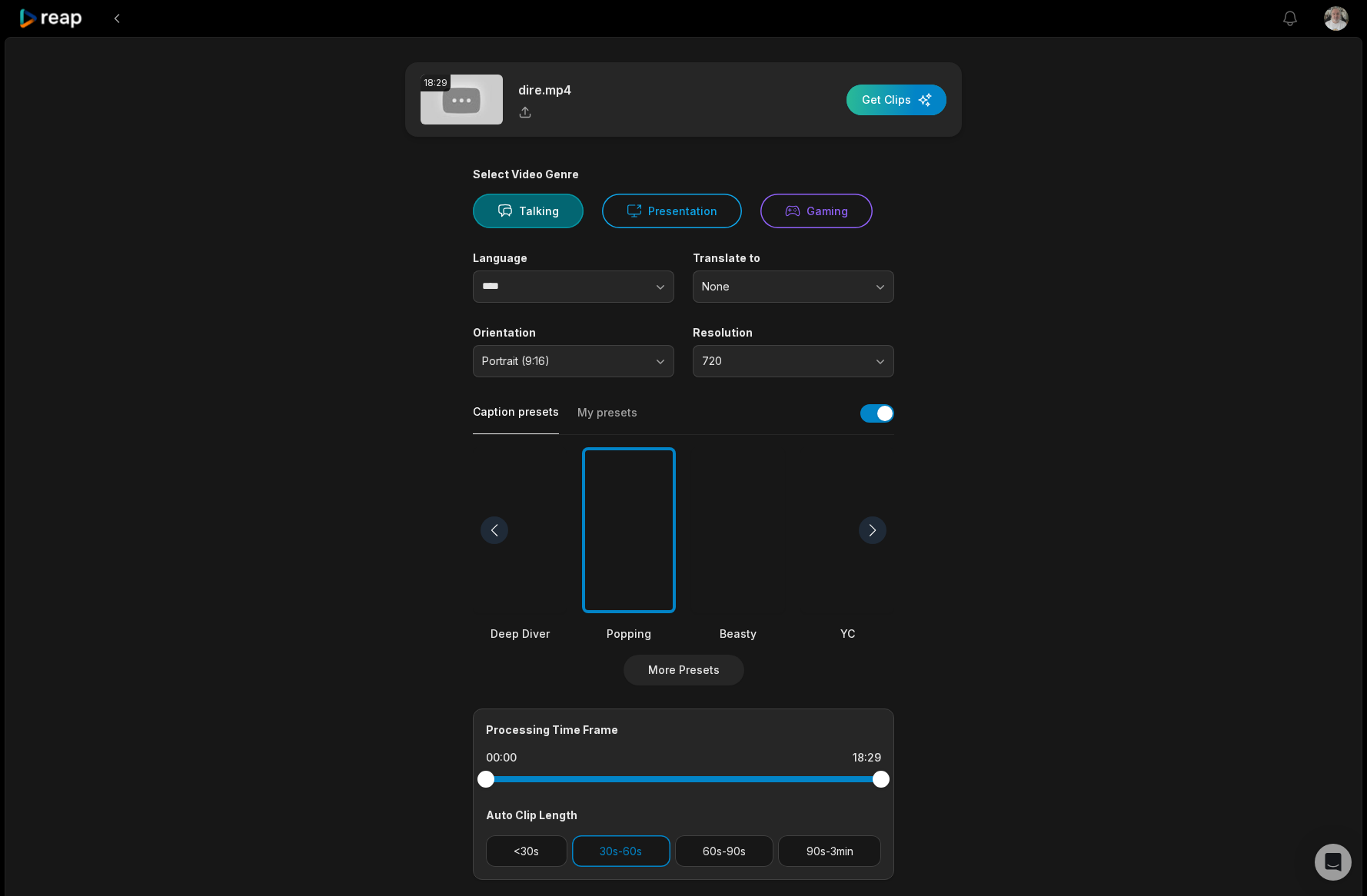
click at [889, 95] on div "button" at bounding box center [896, 100] width 100 height 31
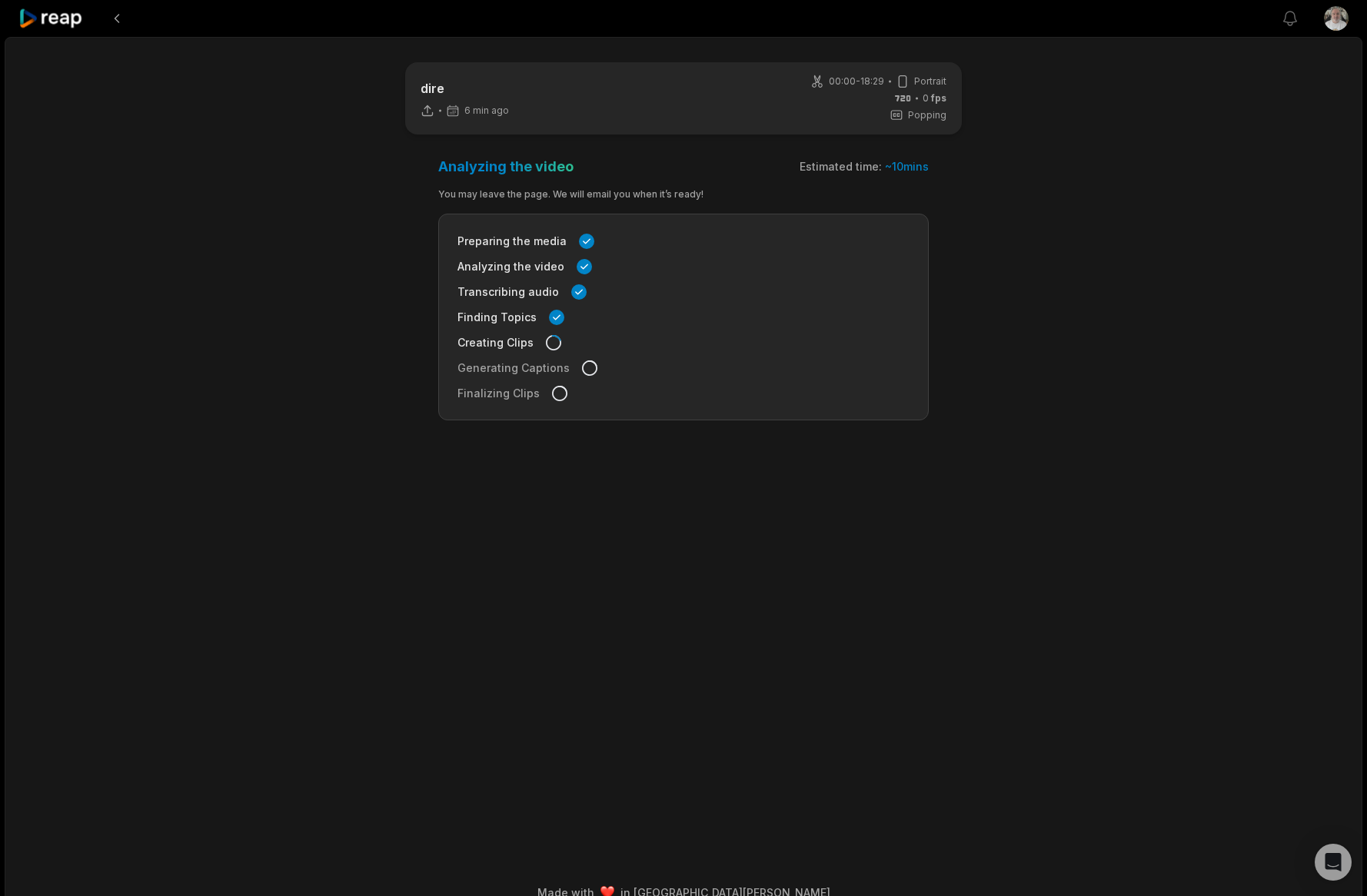
click at [1088, 501] on div "dire 6 min ago 00:00 - 18:29 Portrait 0 fps Popping Analyzing the video Estimat…" at bounding box center [684, 476] width 1357 height 878
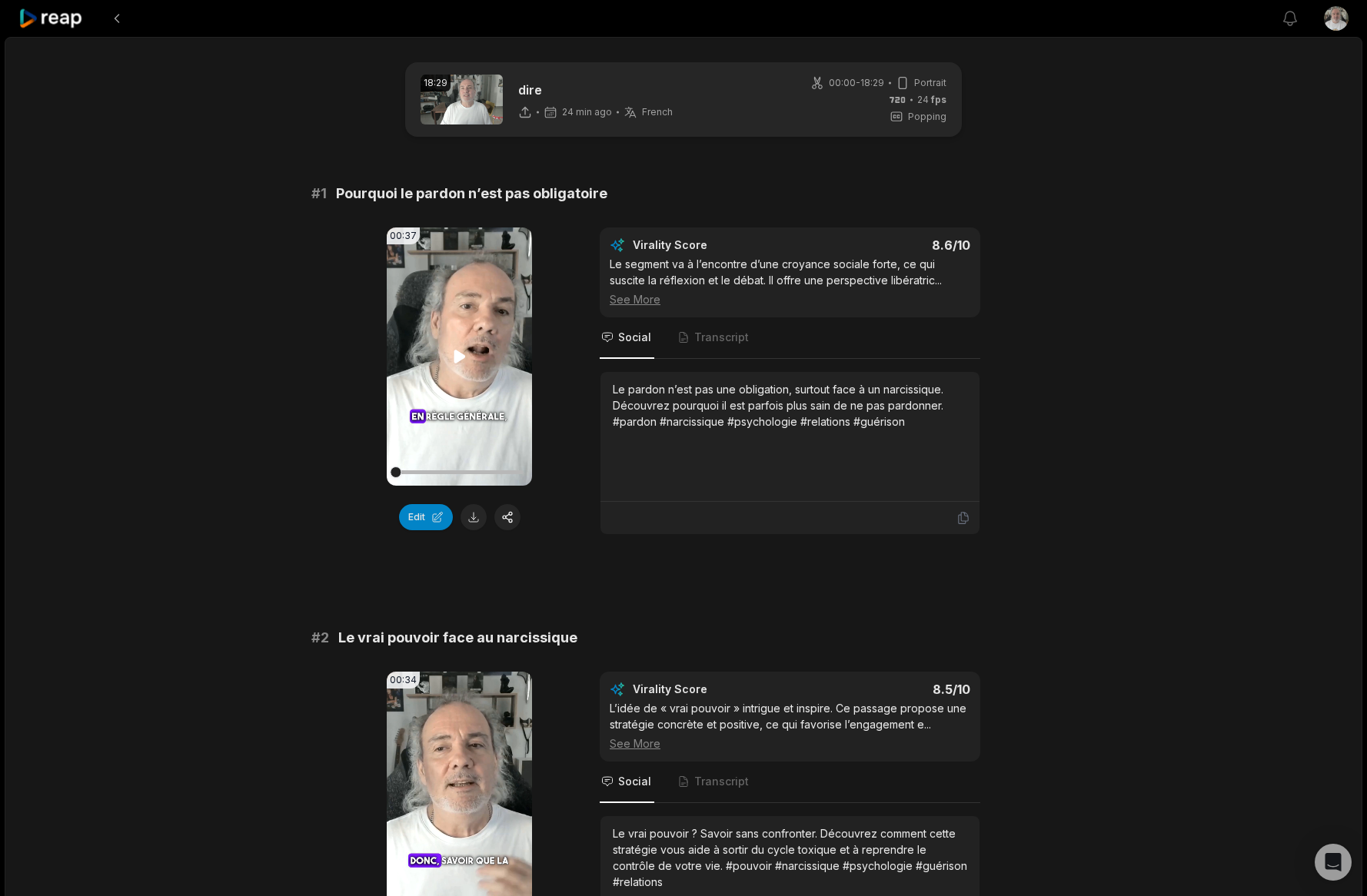
click at [422, 398] on video "Your browser does not support mp4 format." at bounding box center [459, 356] width 146 height 258
click at [420, 513] on button "Edit" at bounding box center [425, 517] width 54 height 26
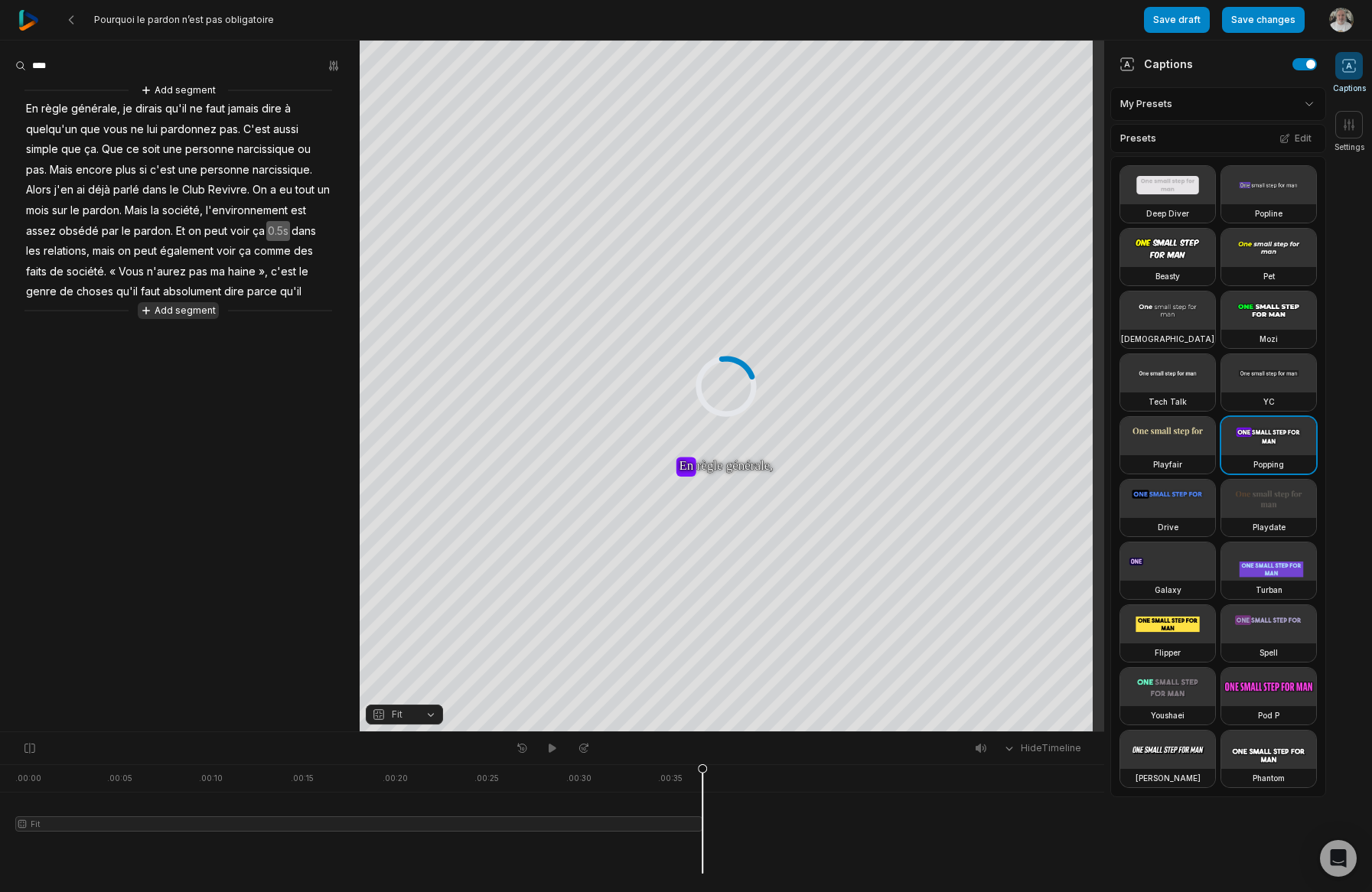
click at [177, 312] on button "Add segment" at bounding box center [178, 310] width 81 height 17
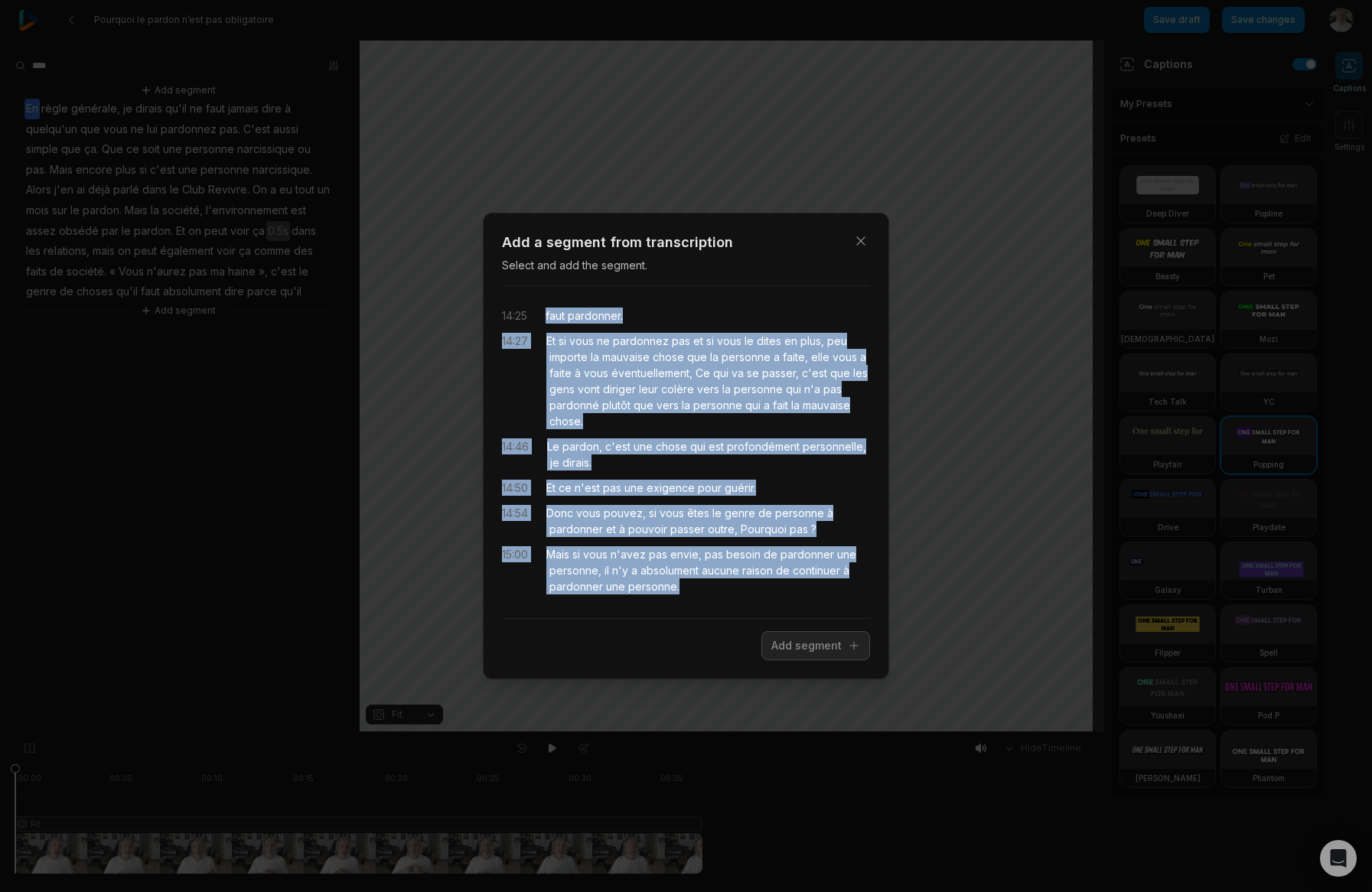
click at [809, 584] on div "14:25 faut pardonner. 14:27 Et si vous ne pardonnez pas et si vous le dites en …" at bounding box center [685, 452] width 368 height 308
click at [808, 650] on button "Add segment" at bounding box center [816, 646] width 109 height 29
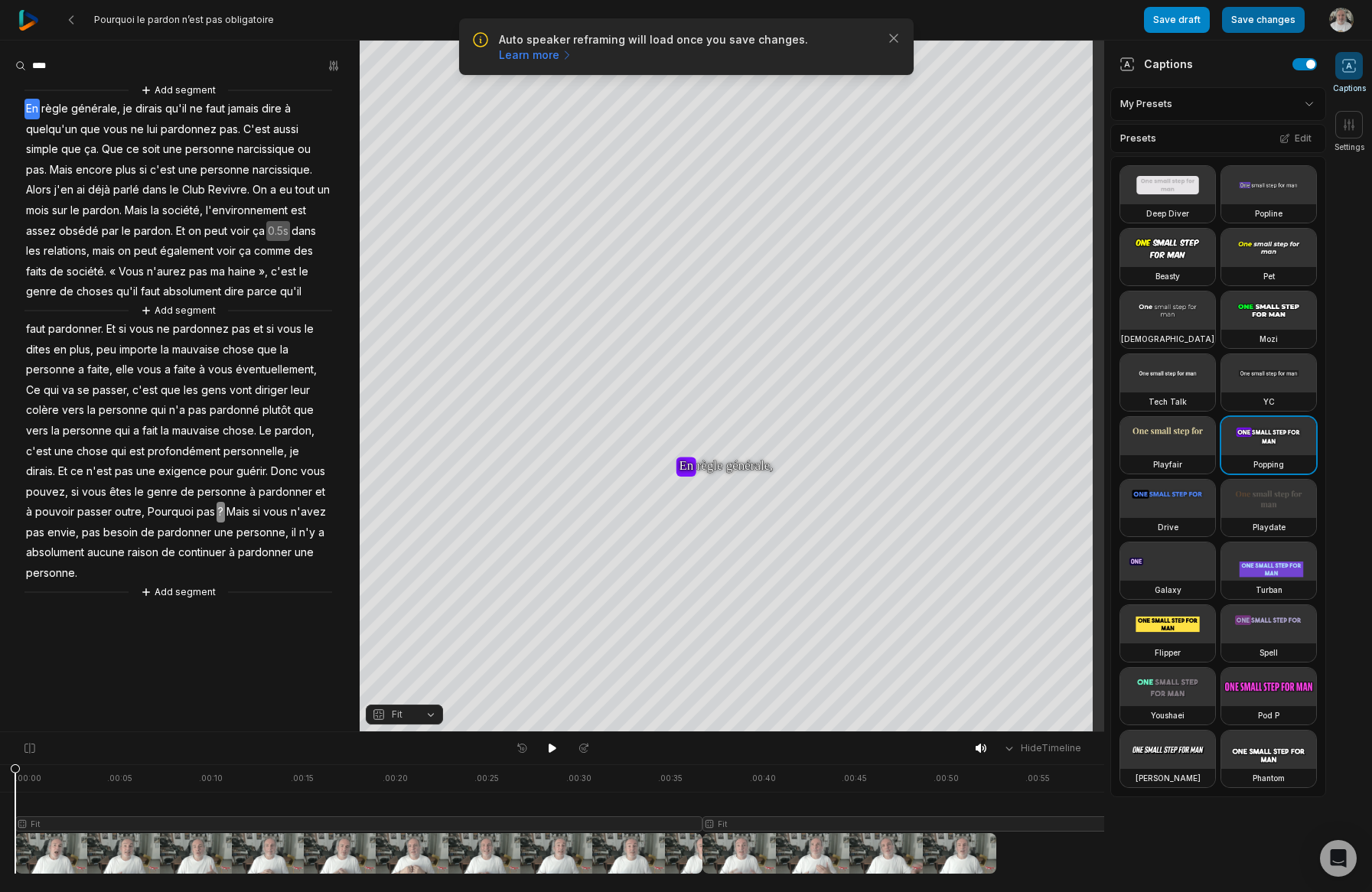
click at [1269, 17] on button "Save changes" at bounding box center [1263, 20] width 83 height 26
